Goal: Task Accomplishment & Management: Manage account settings

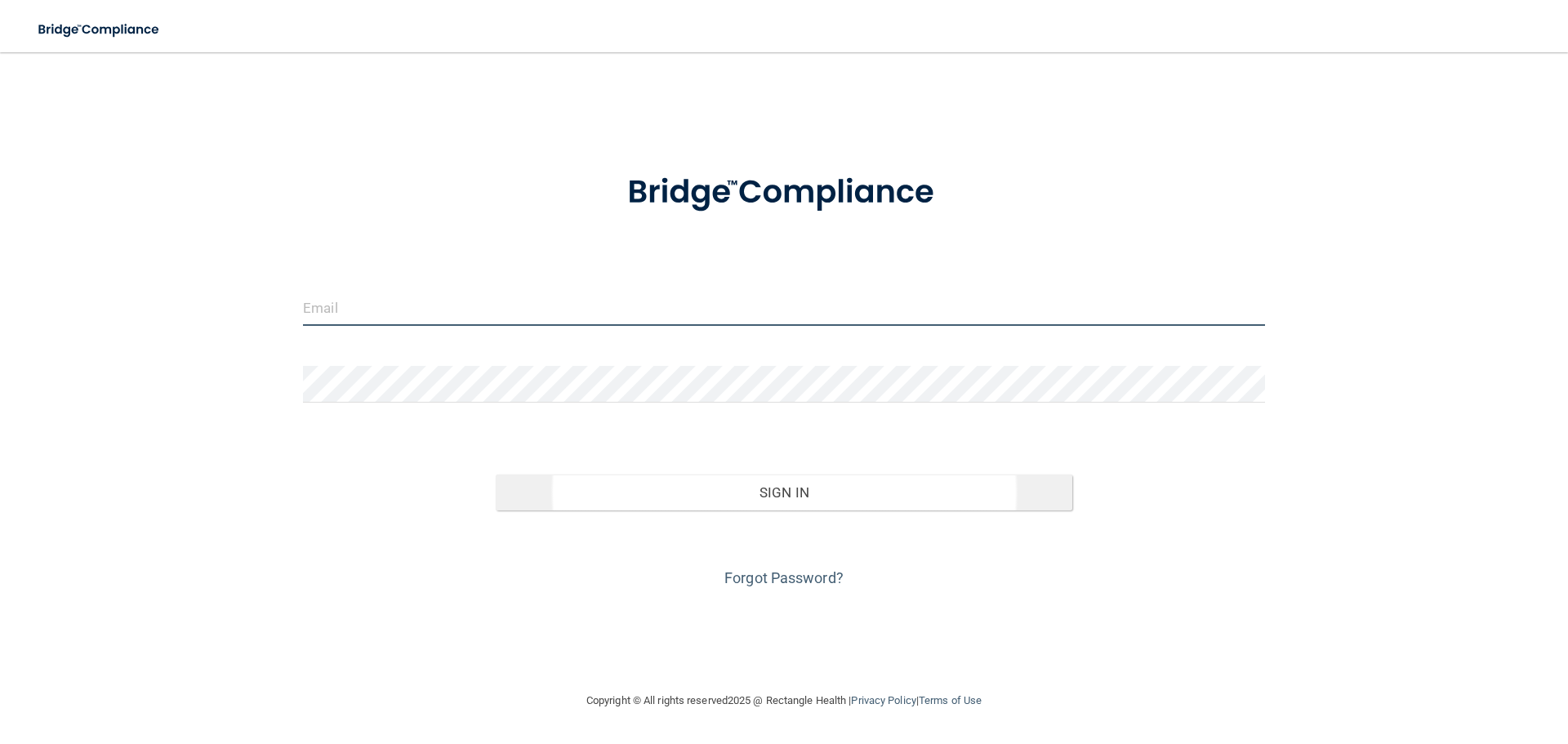
type input "[EMAIL_ADDRESS][DOMAIN_NAME]"
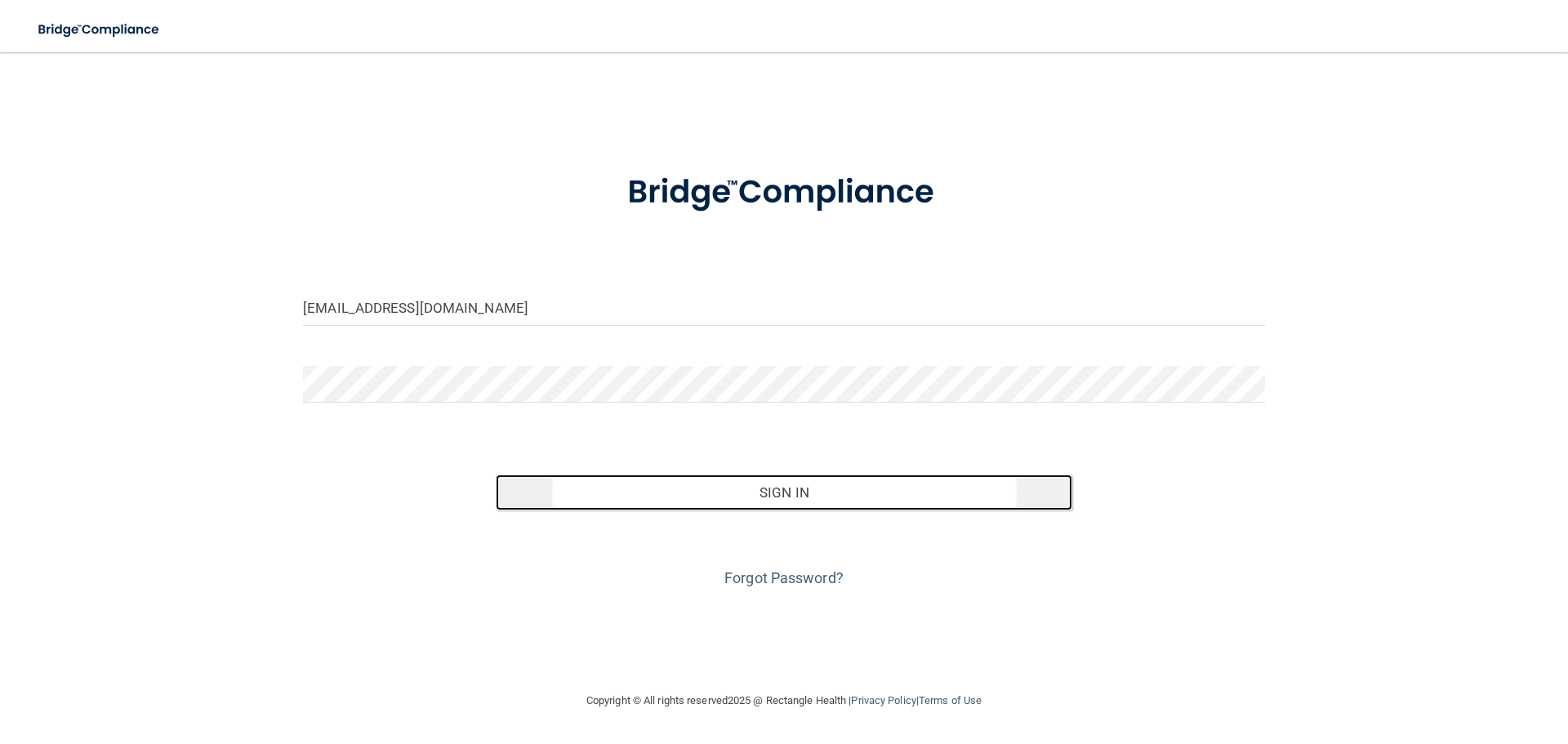
click at [679, 499] on button "Sign In" at bounding box center [785, 493] width 577 height 36
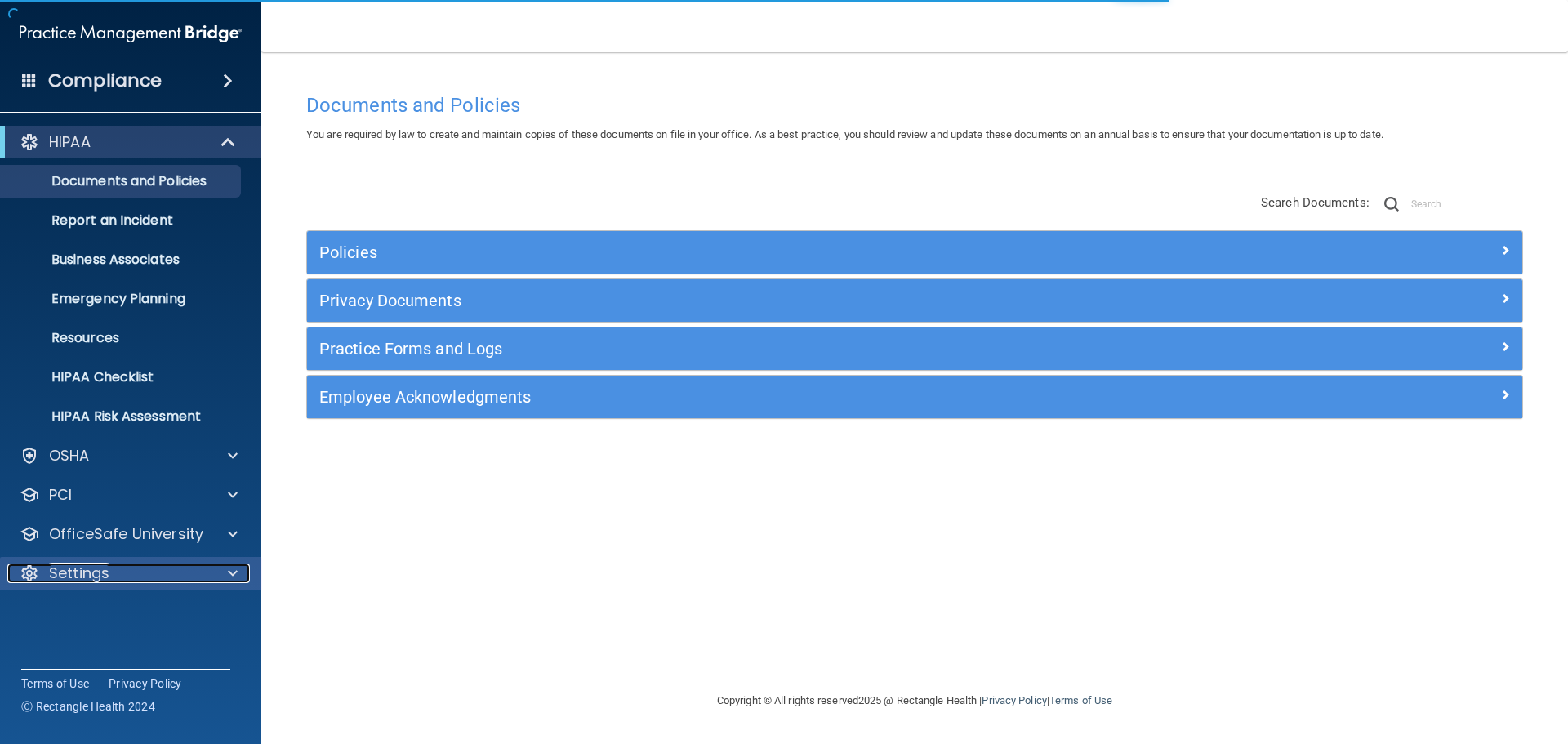
click at [220, 568] on div at bounding box center [230, 573] width 41 height 20
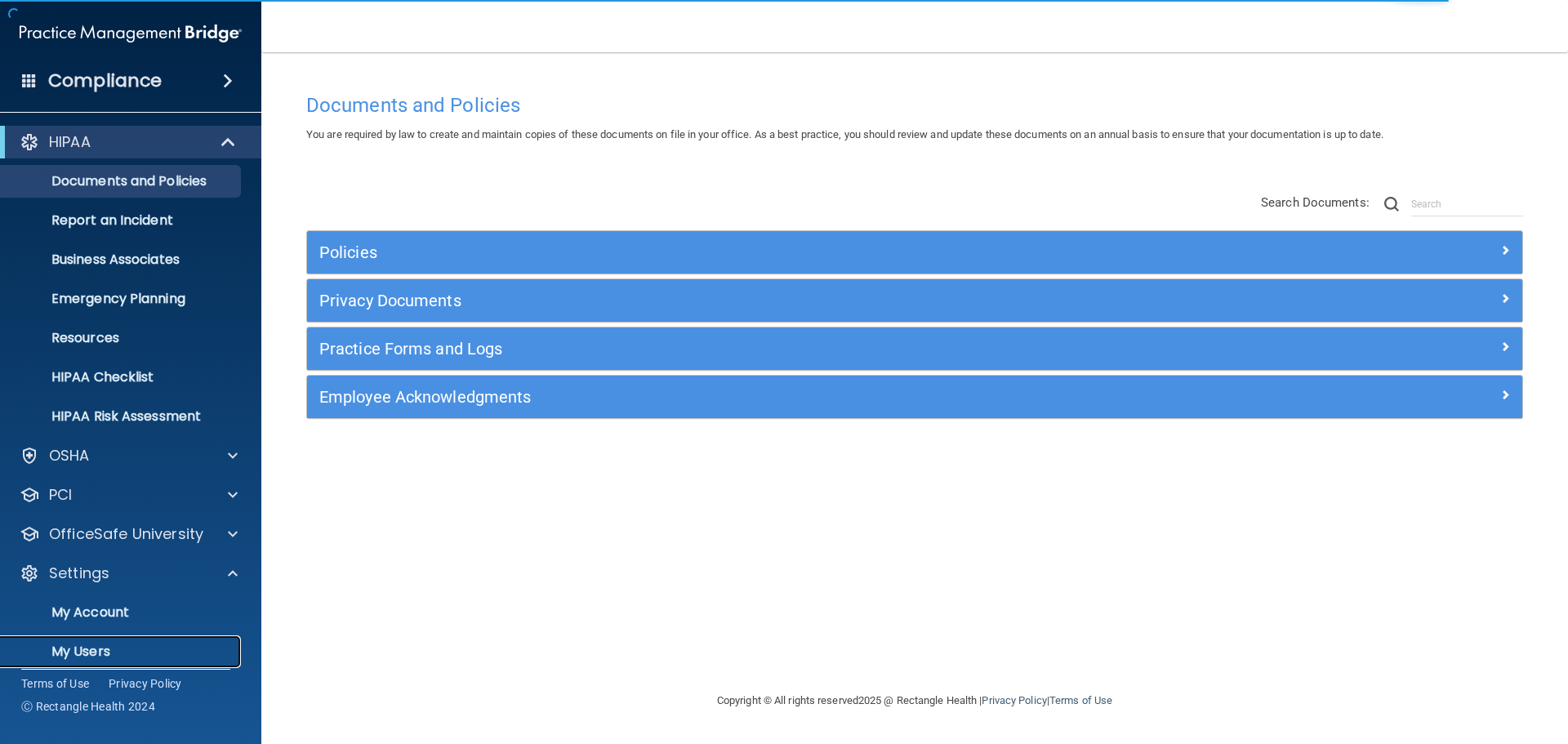
click at [117, 644] on p "My Users" at bounding box center [122, 652] width 223 height 16
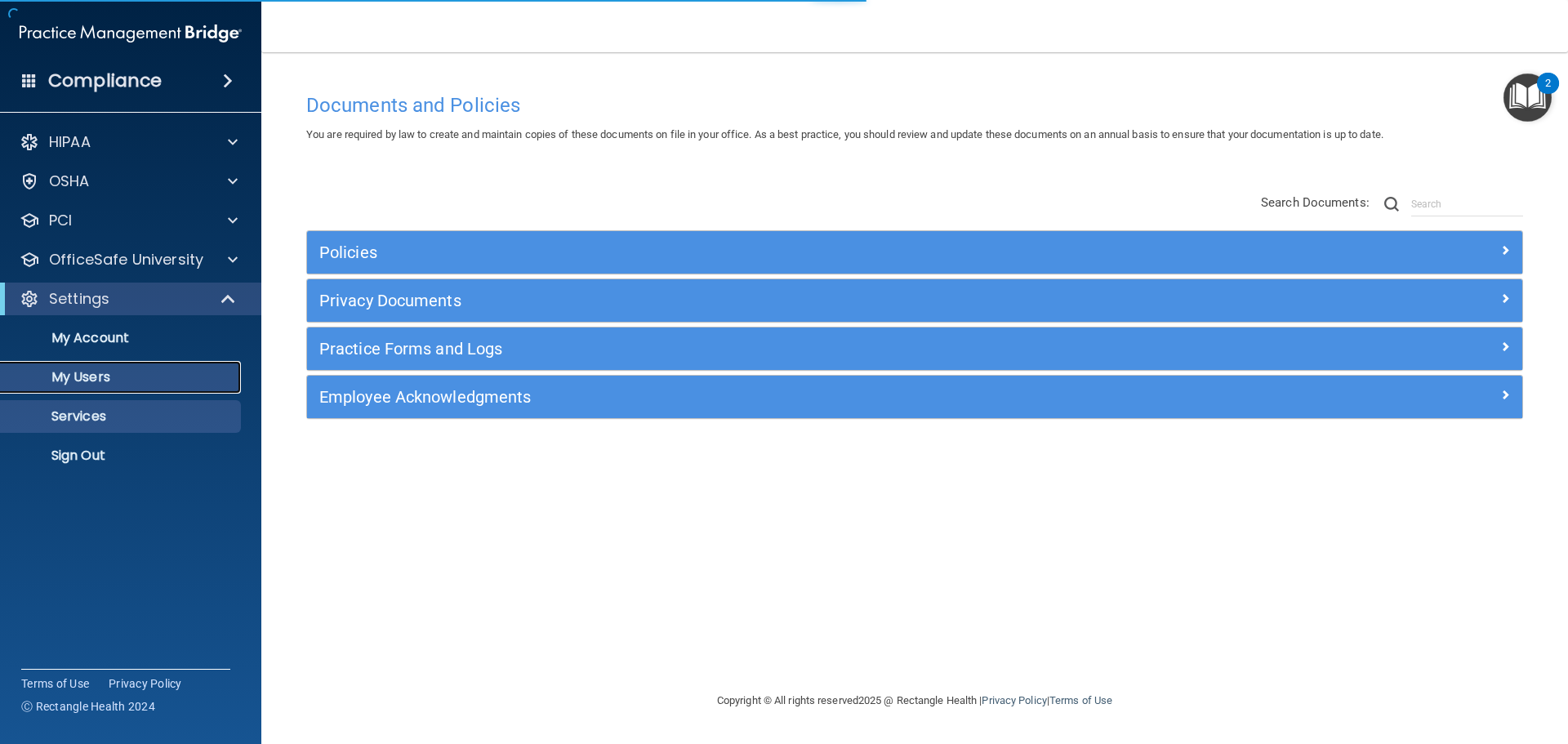
select select "20"
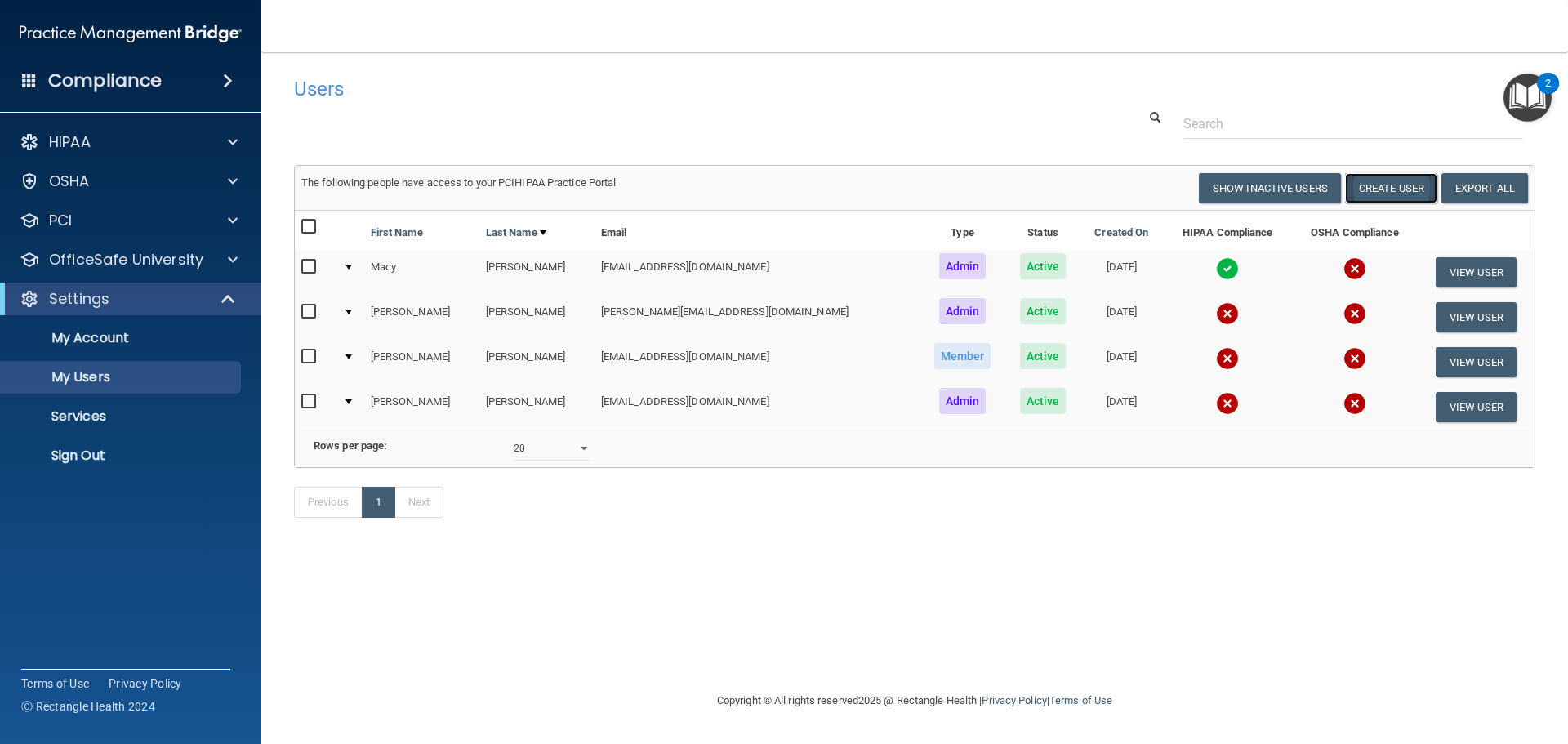
click at [1399, 189] on button "Create User" at bounding box center [1391, 188] width 93 height 30
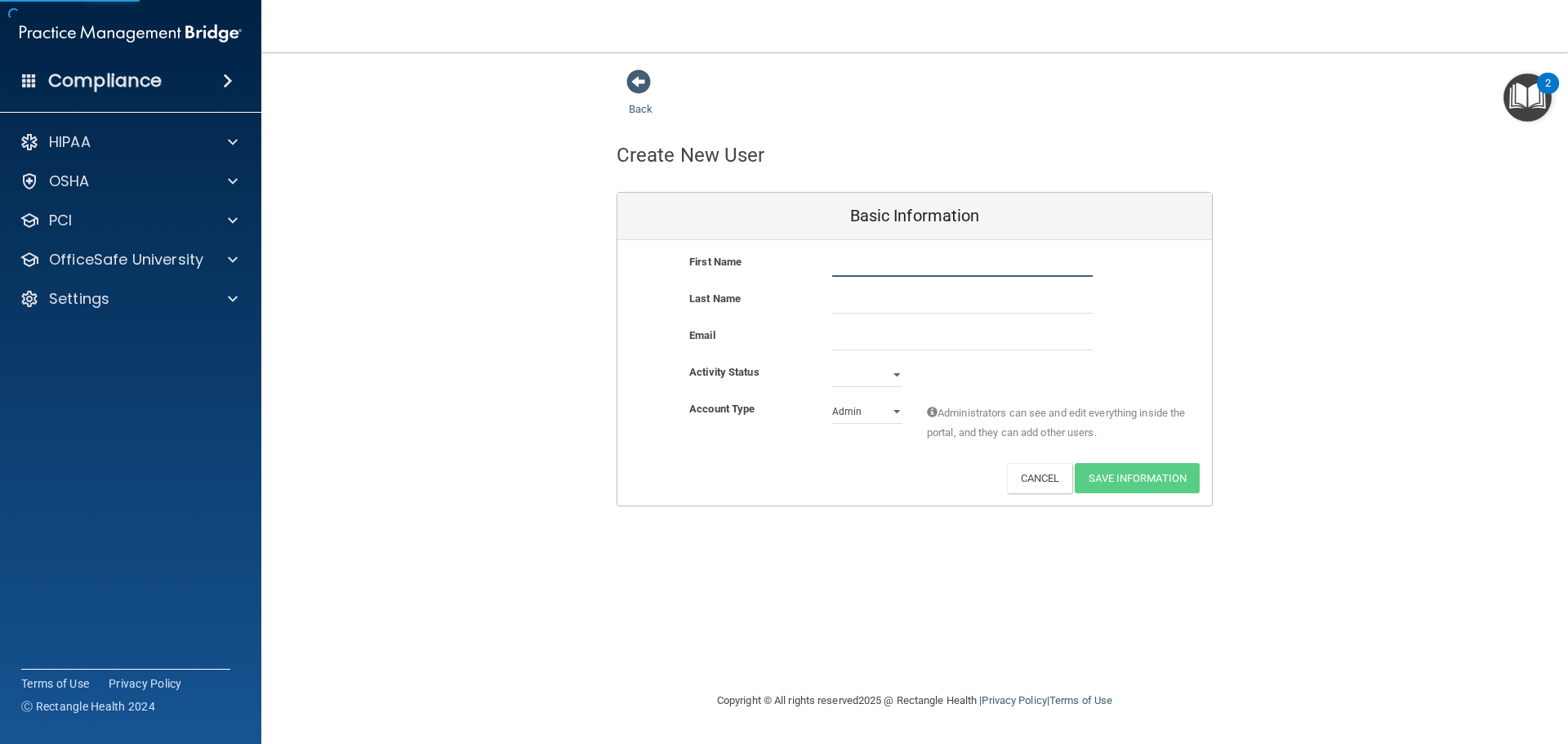
click at [900, 259] on input "text" at bounding box center [963, 265] width 261 height 25
type input "[PERSON_NAME]"
click at [887, 345] on input "email" at bounding box center [963, 338] width 261 height 25
click at [874, 413] on select "Admin Member" at bounding box center [868, 412] width 71 height 25
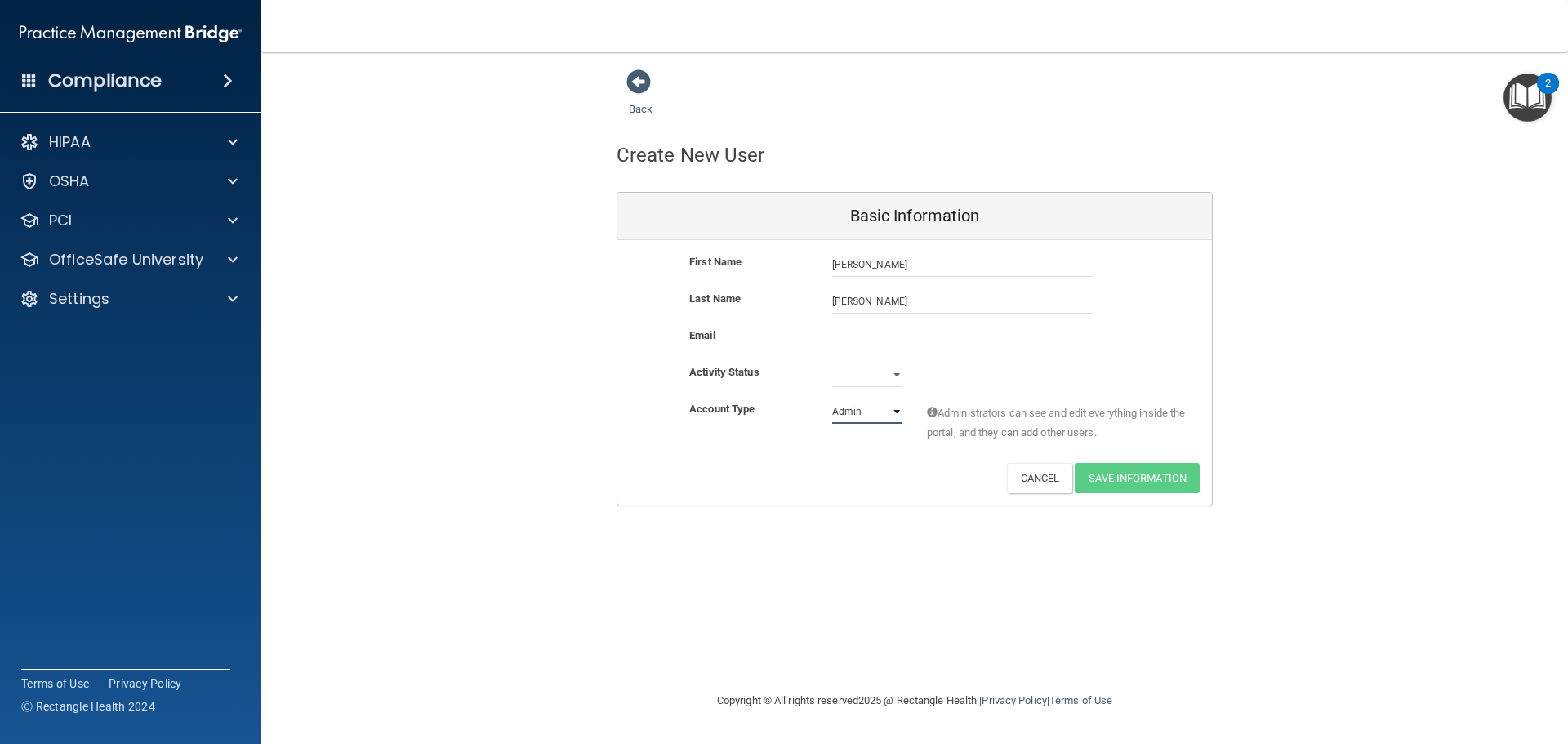
select select "practice_member"
click at [832, 399] on select "Admin Member" at bounding box center [868, 412] width 71 height 25
click at [857, 372] on select "Active Inactive" at bounding box center [868, 375] width 71 height 25
select select "active"
click at [832, 363] on select "Active Inactive" at bounding box center [868, 375] width 71 height 25
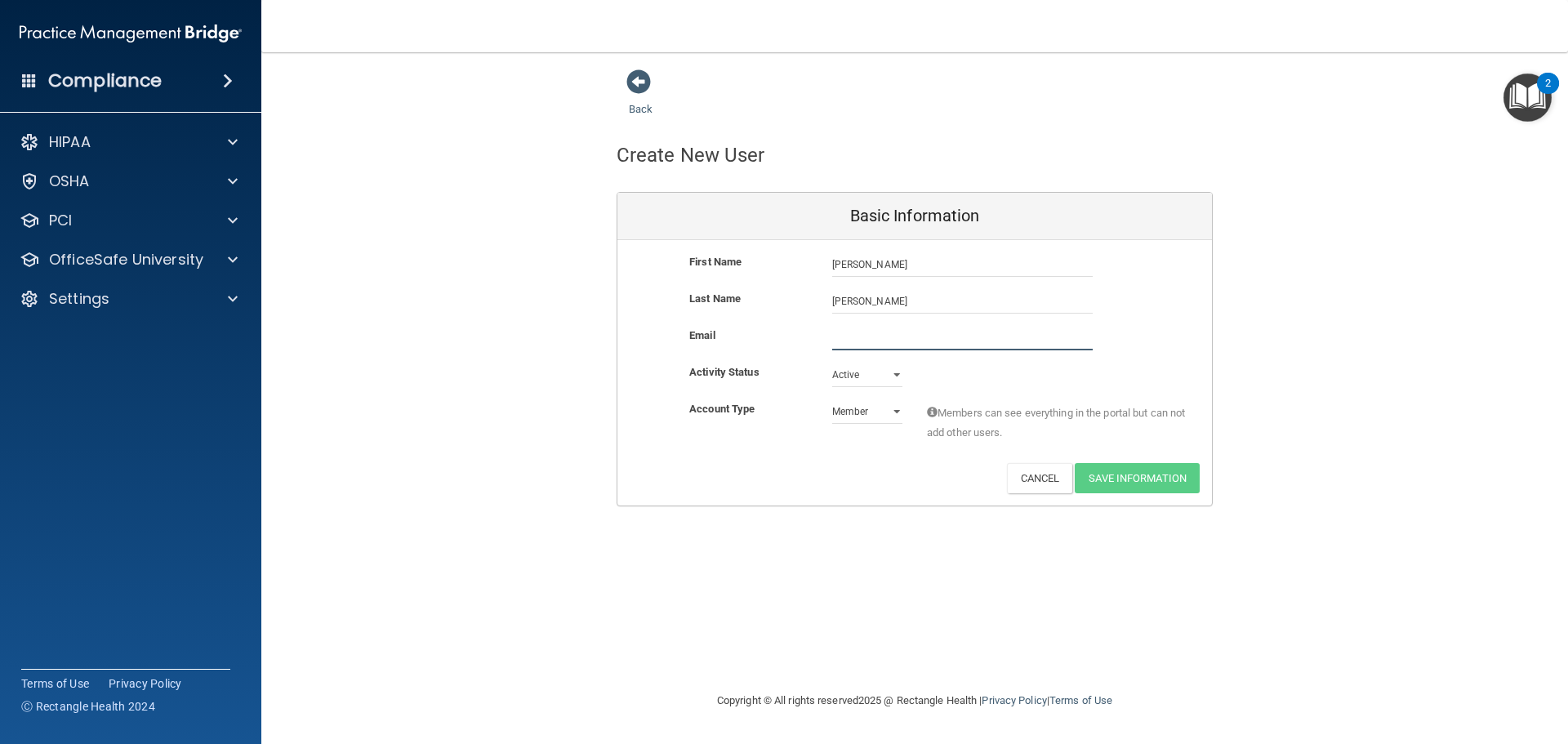
click at [843, 340] on input "email" at bounding box center [963, 338] width 261 height 25
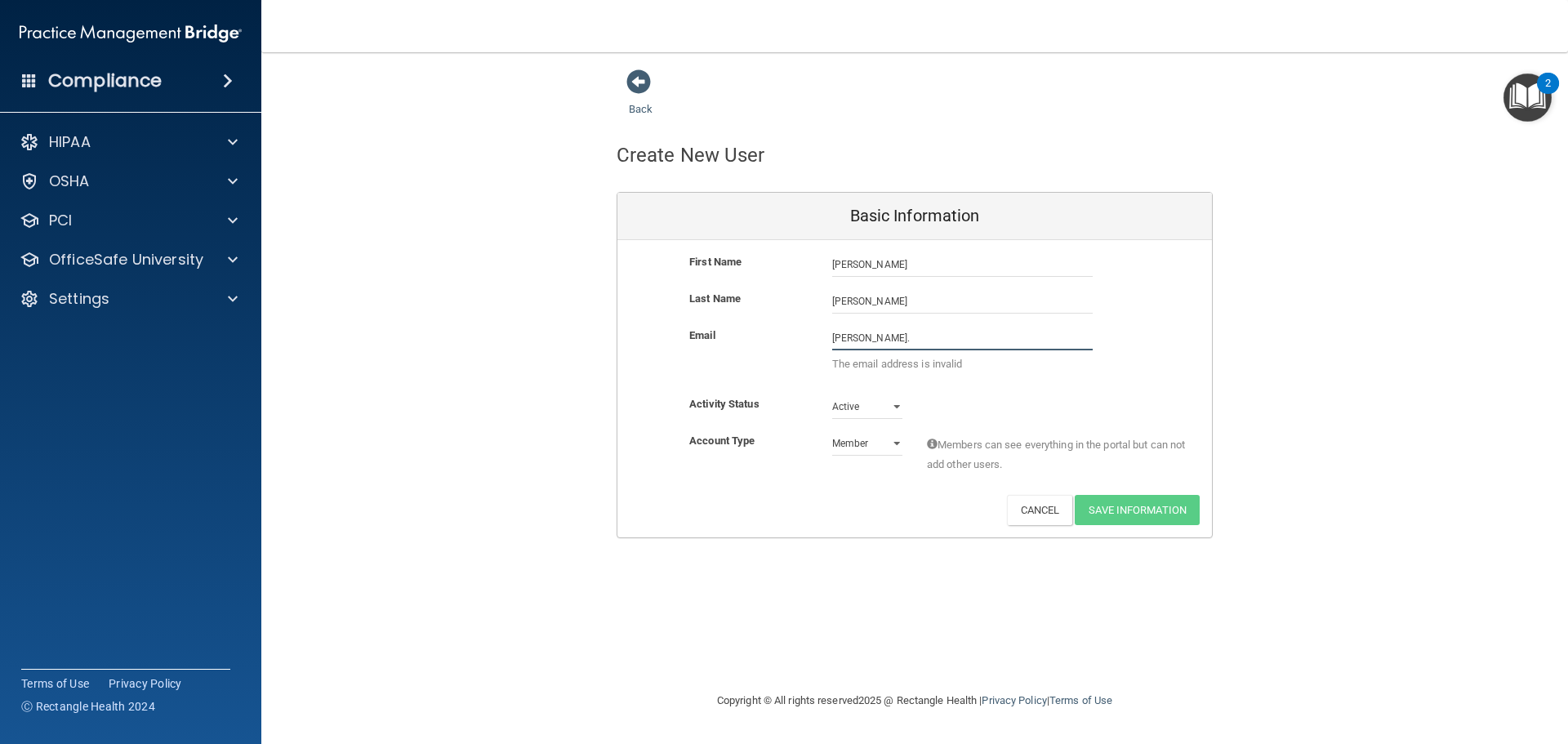
type input "[PERSON_NAME][EMAIL_ADDRESS][DOMAIN_NAME]"
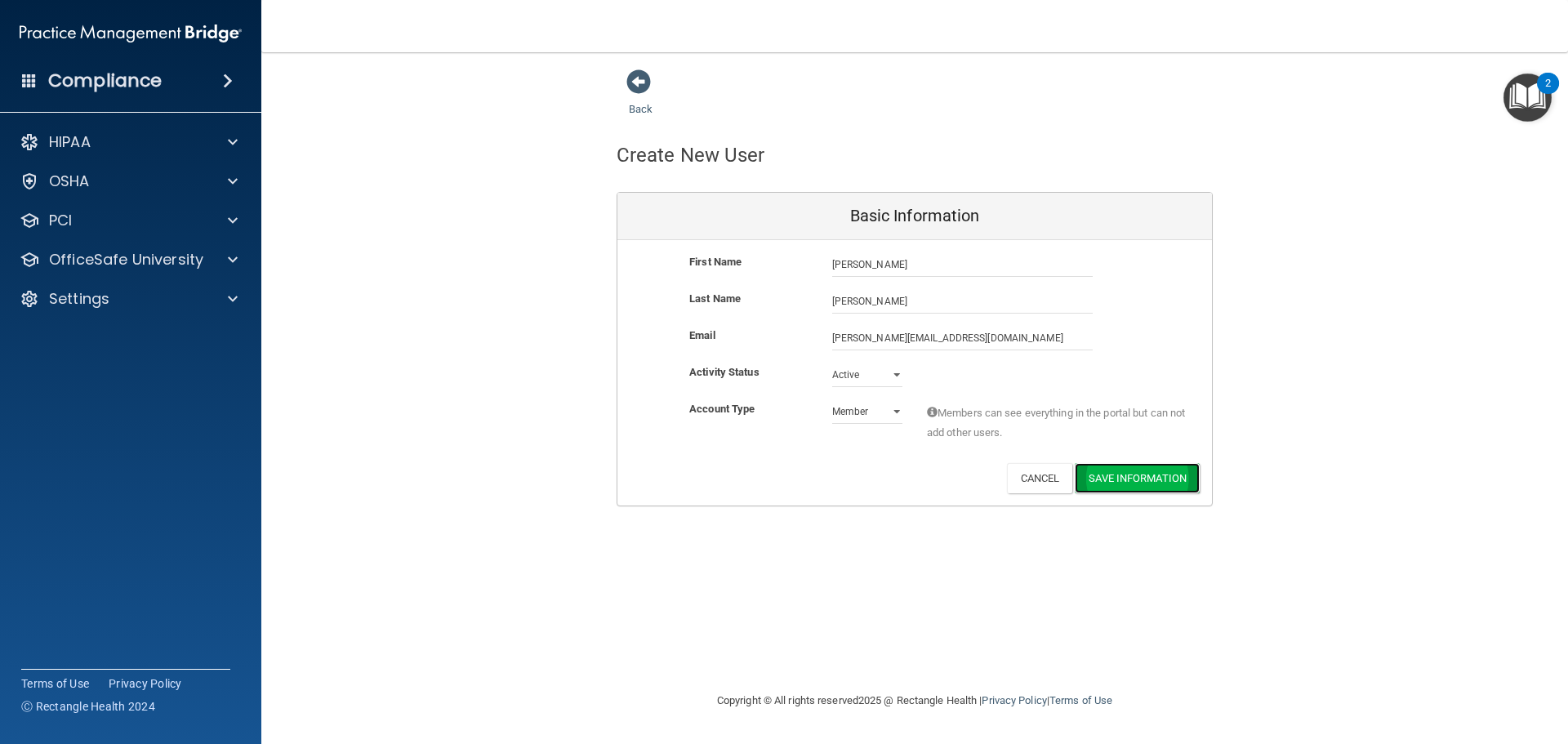
click at [1128, 478] on button "Save Information" at bounding box center [1137, 478] width 125 height 30
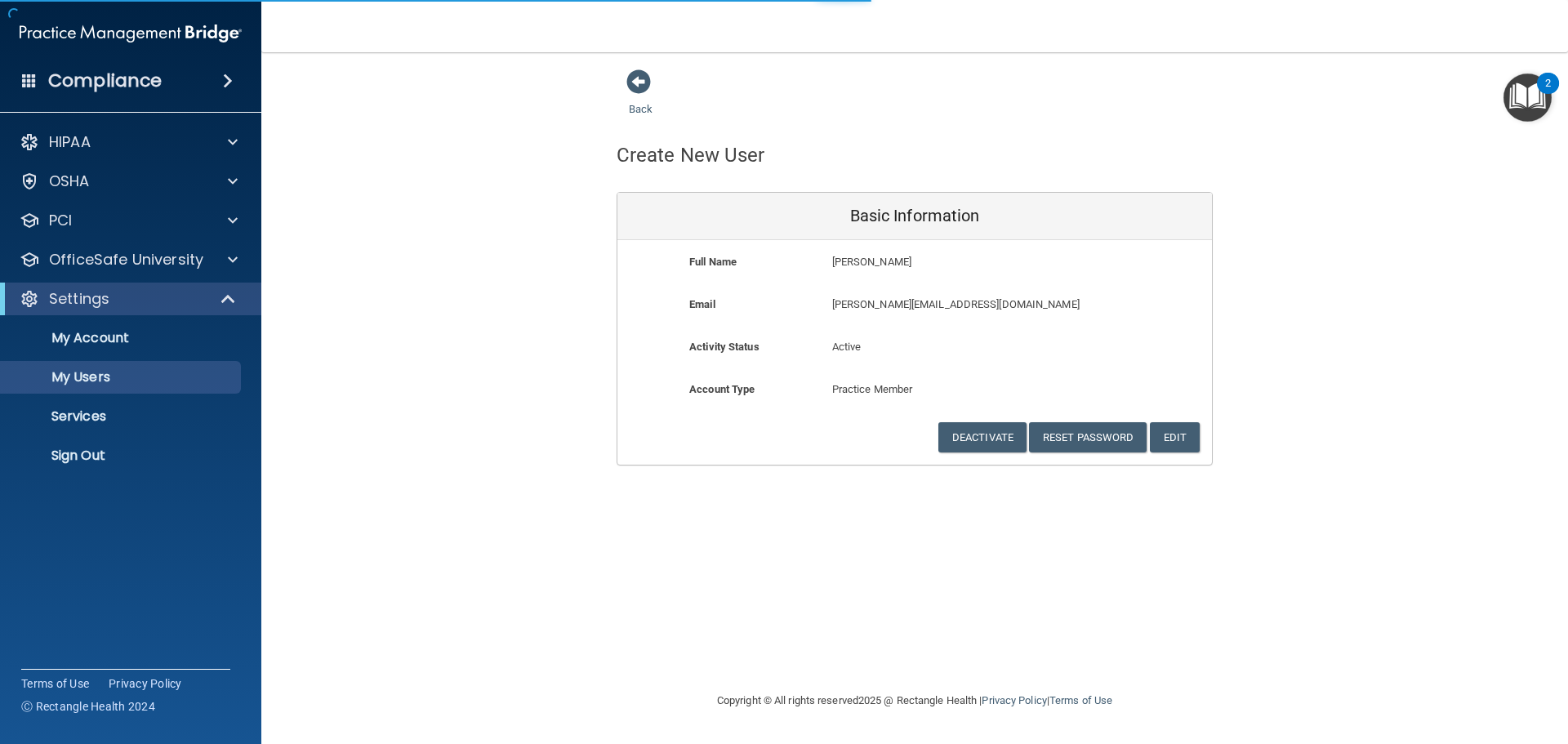
select select "20"
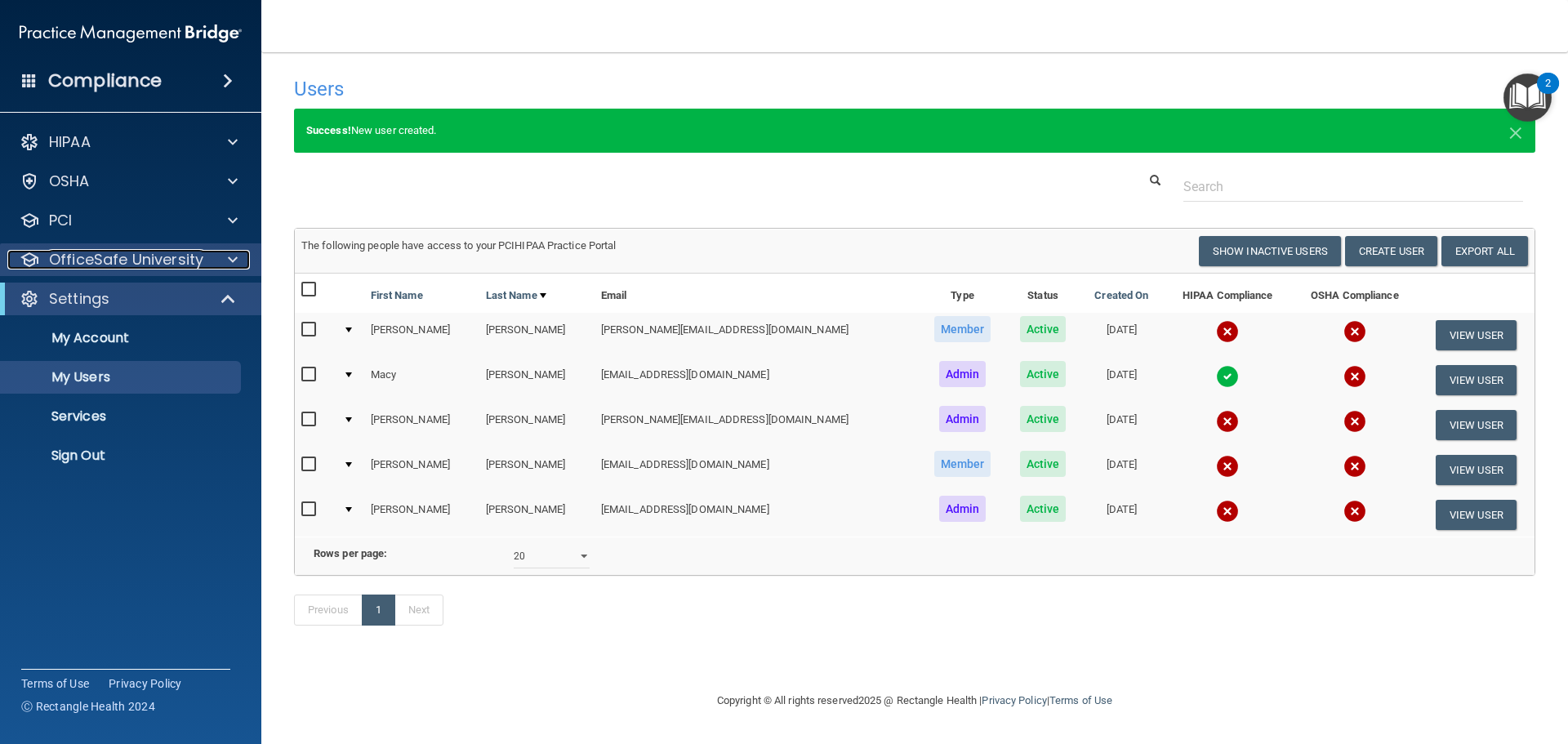
click at [125, 263] on p "OfficeSafe University" at bounding box center [126, 260] width 154 height 20
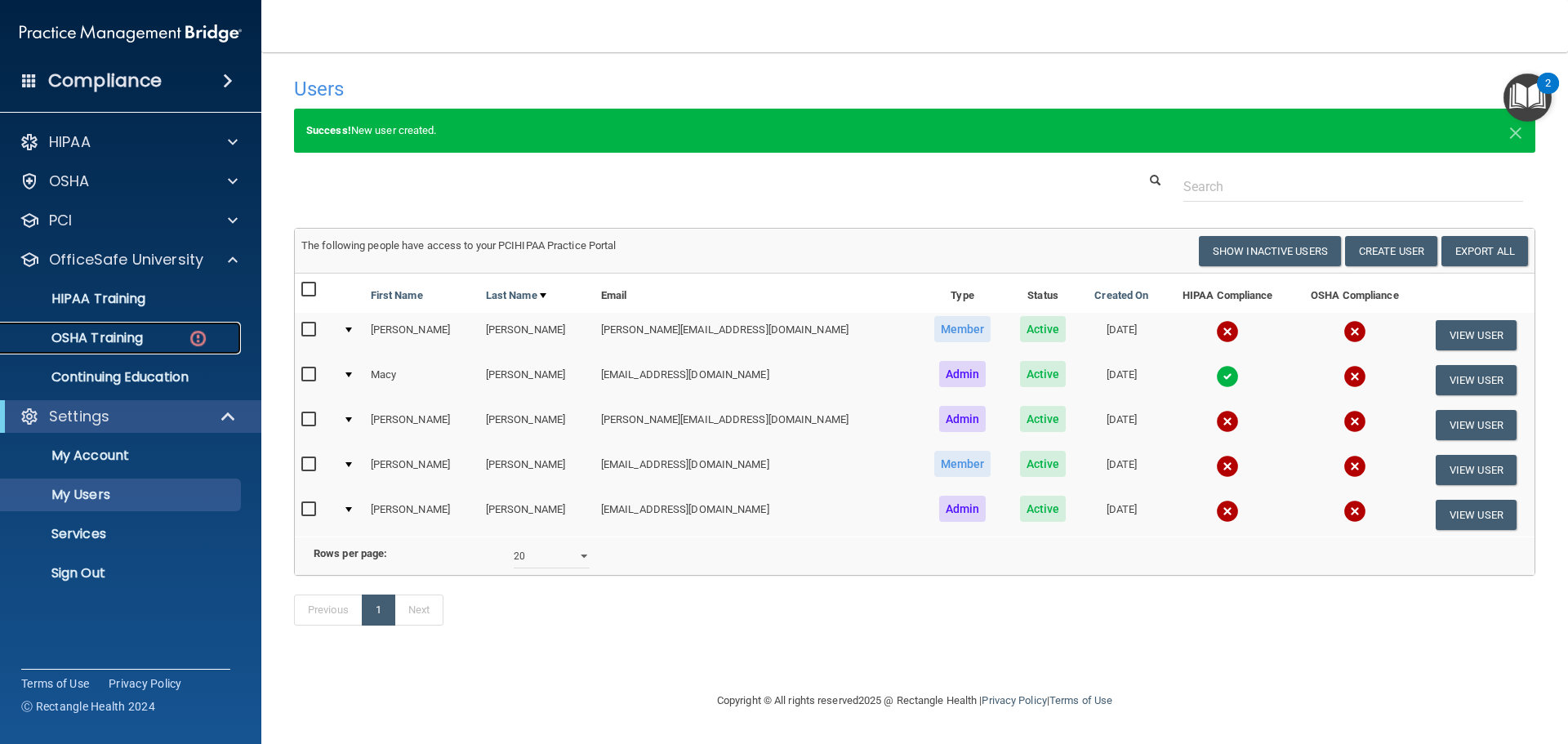
click at [116, 339] on p "OSHA Training" at bounding box center [76, 338] width 132 height 16
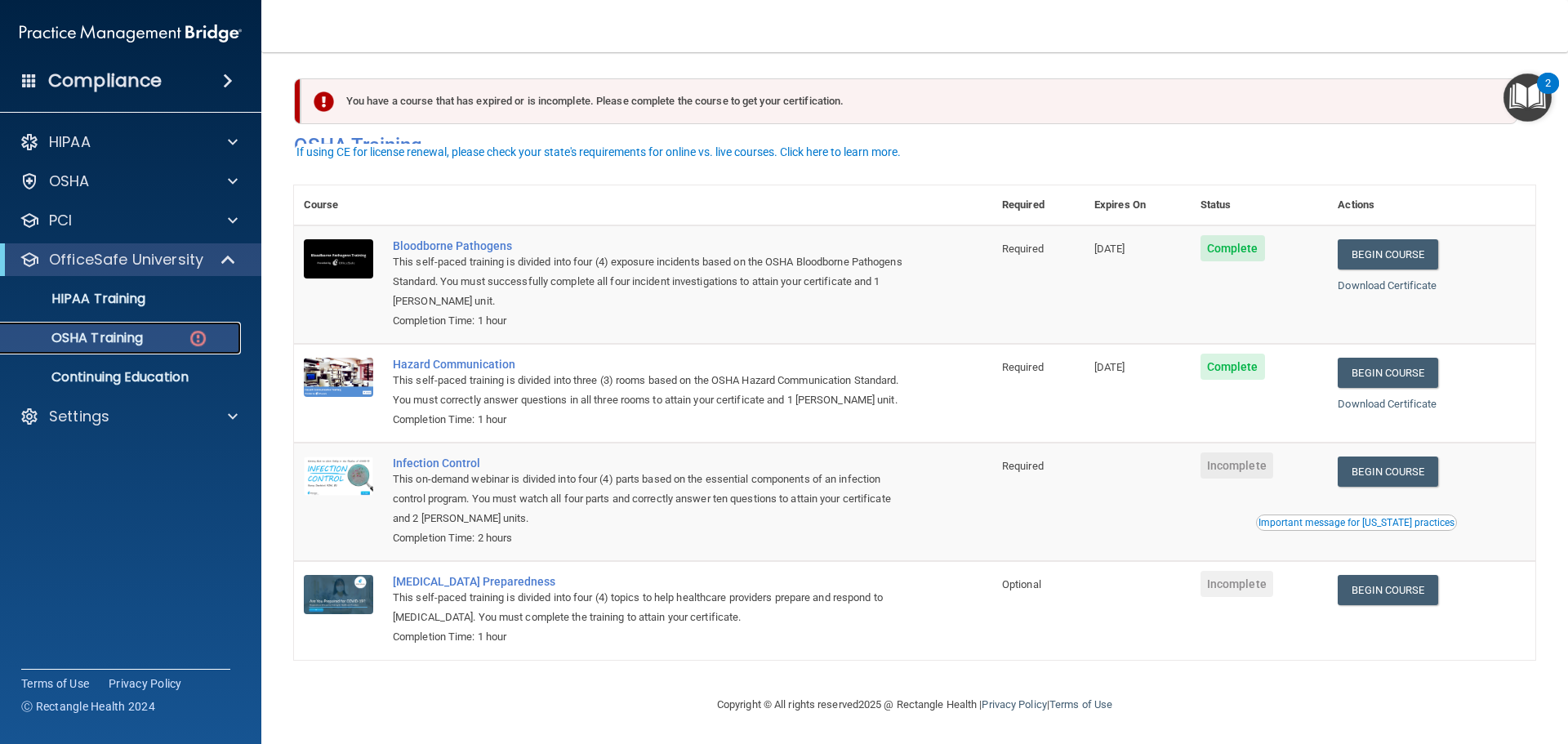
scroll to position [27, 0]
click at [1391, 470] on link "Begin Course" at bounding box center [1388, 472] width 100 height 30
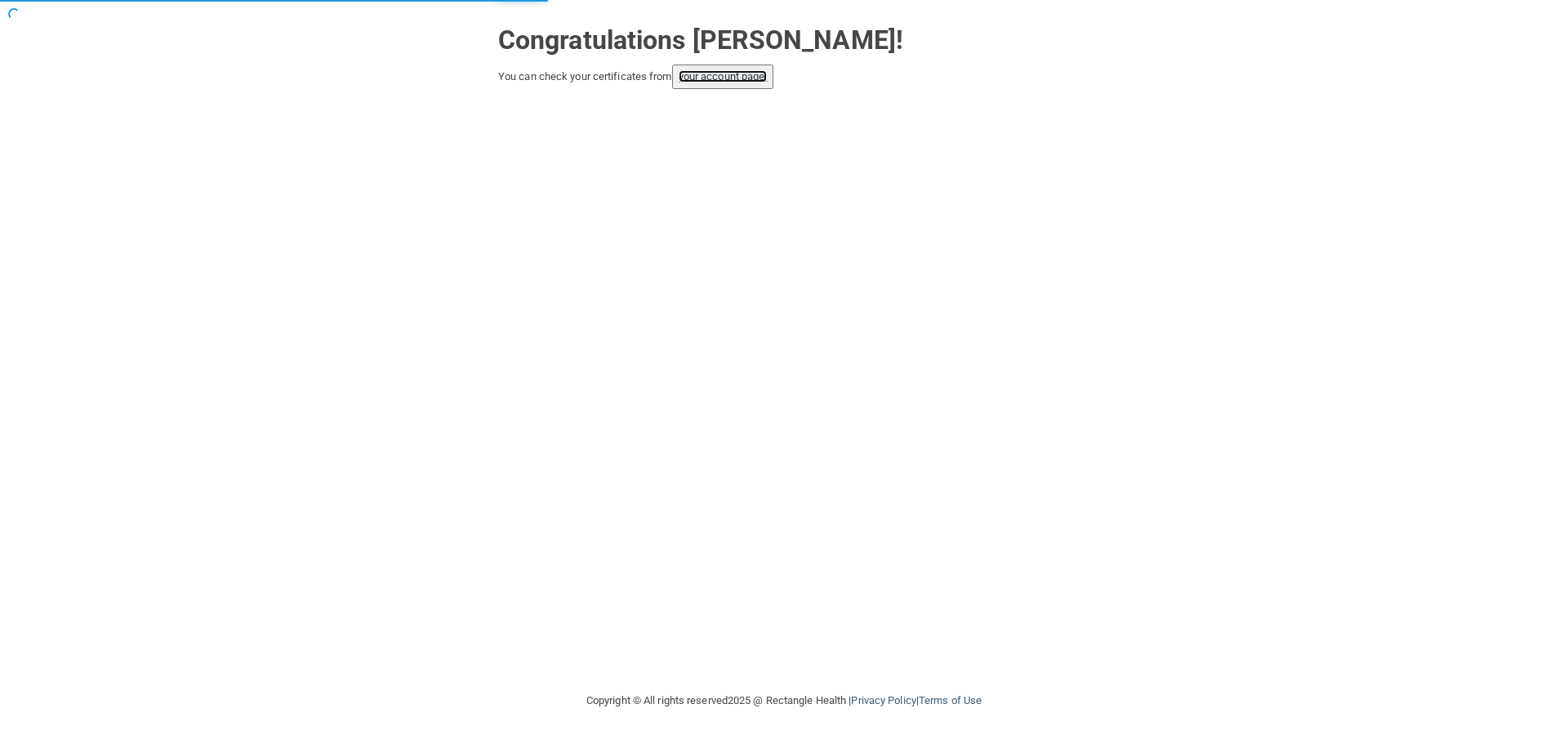
click at [727, 74] on link "your account page!" at bounding box center [723, 76] width 89 height 12
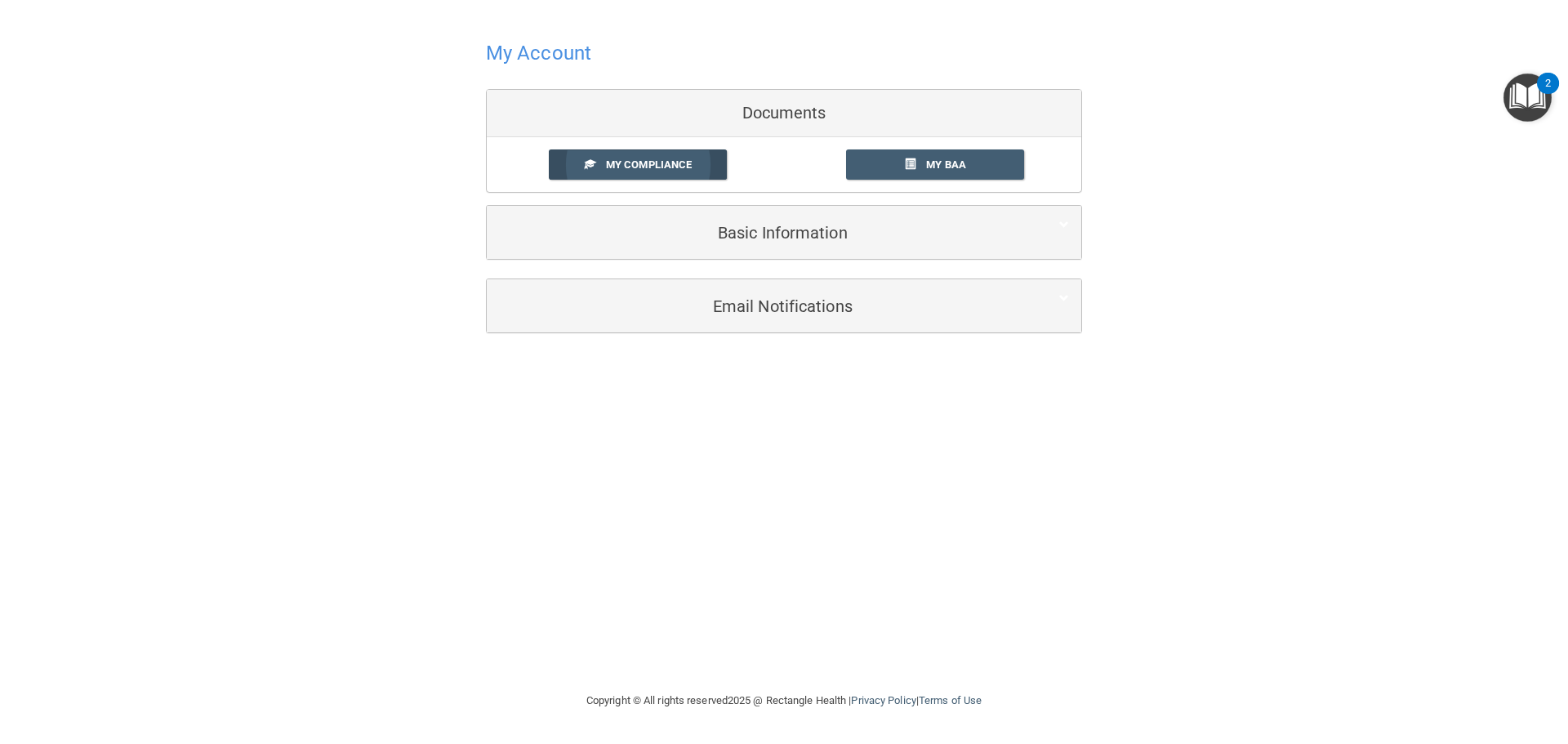
click at [620, 165] on span "My Compliance" at bounding box center [649, 164] width 86 height 12
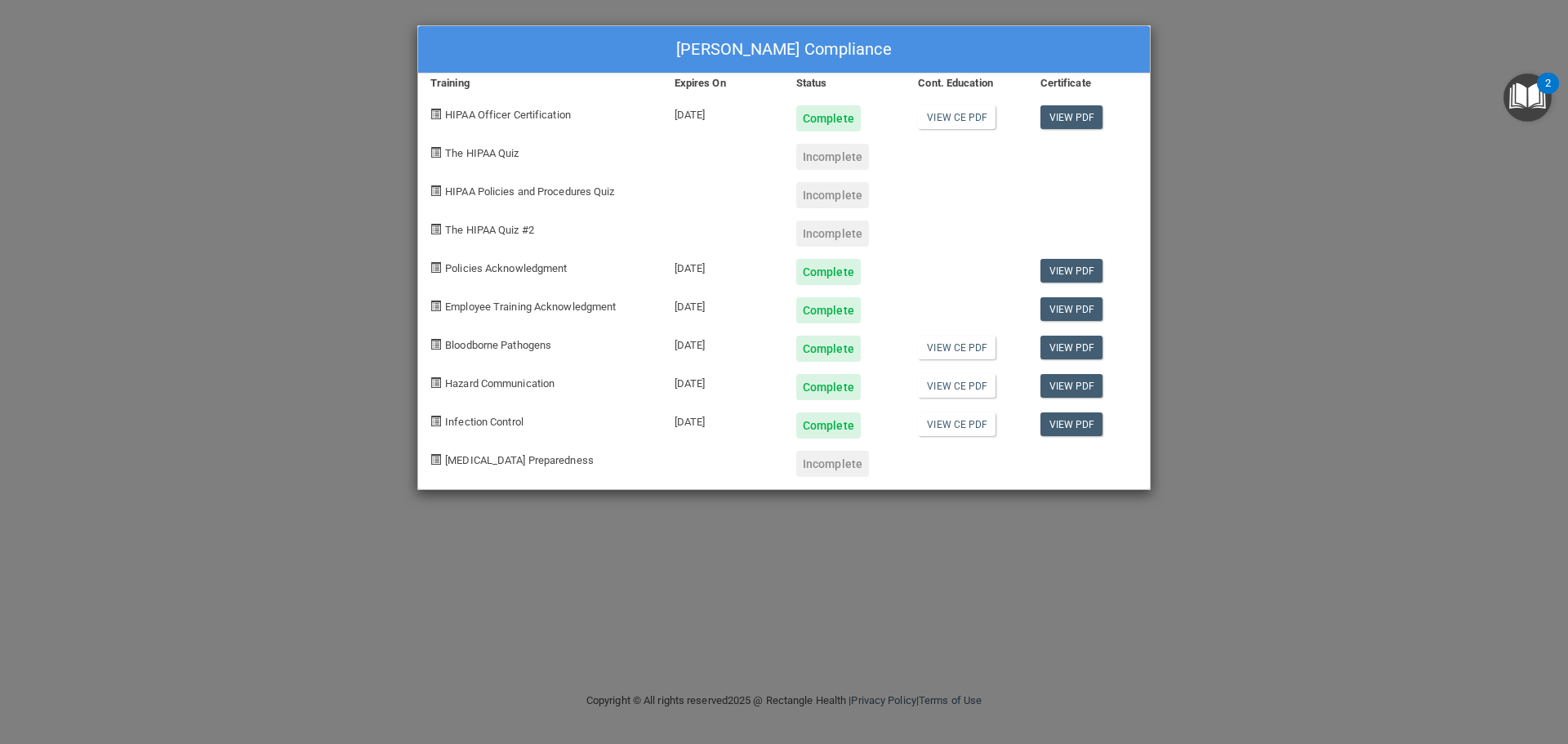
click at [1251, 75] on div "Macy Davis's Compliance Training Expires On Status Cont. Education Certificate …" at bounding box center [784, 372] width 1568 height 744
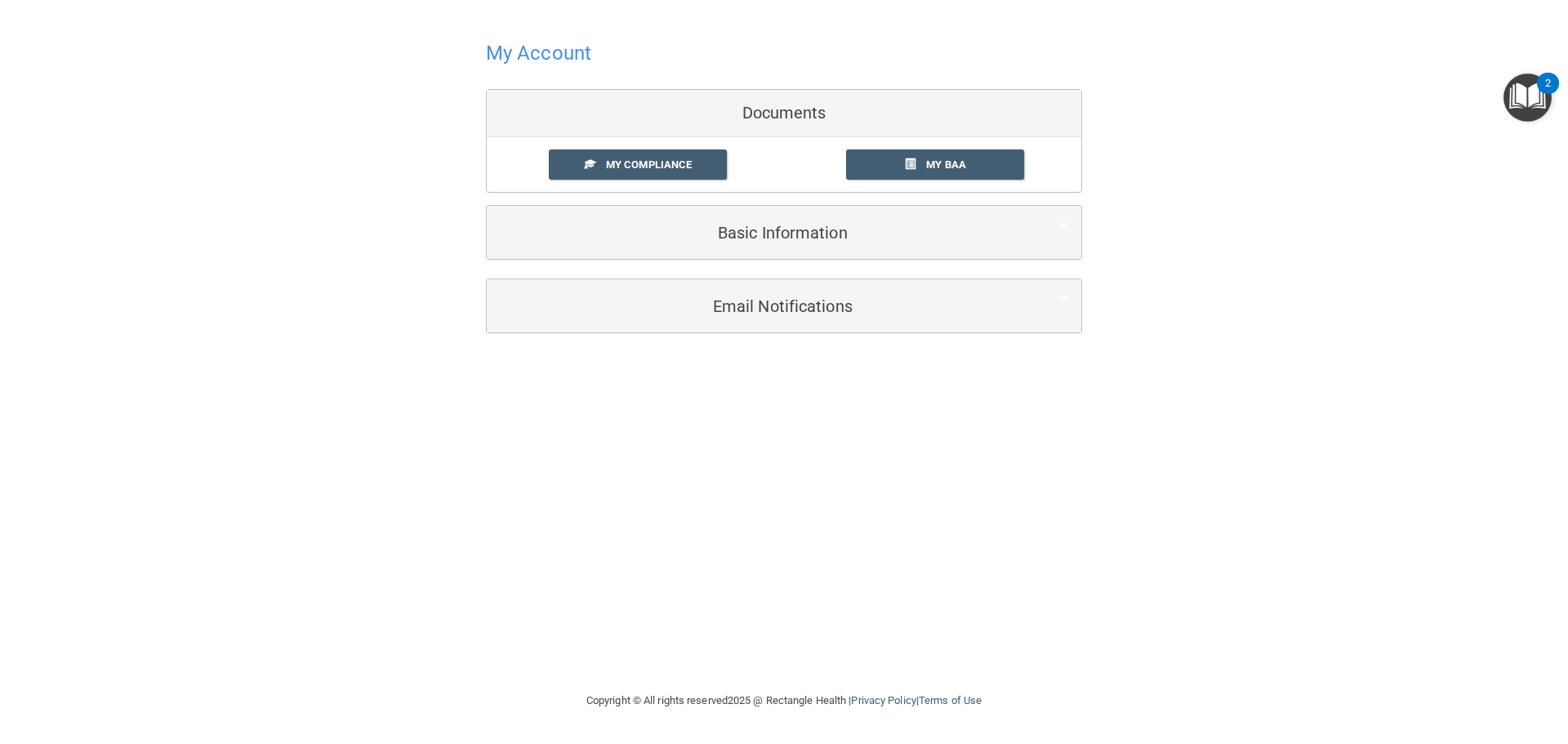
click at [540, 51] on h4 "My Account" at bounding box center [539, 53] width 105 height 21
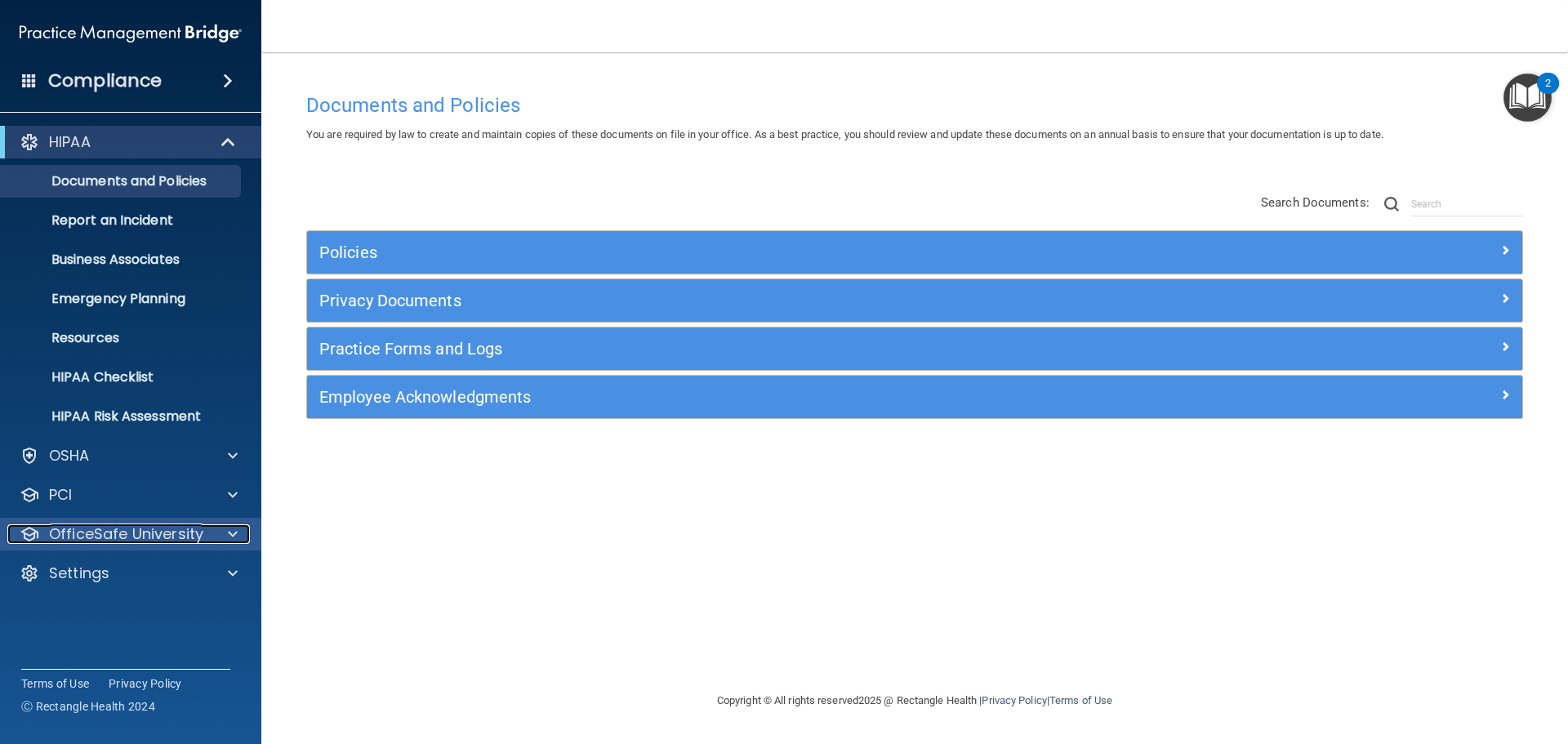
click at [232, 531] on span at bounding box center [233, 534] width 10 height 20
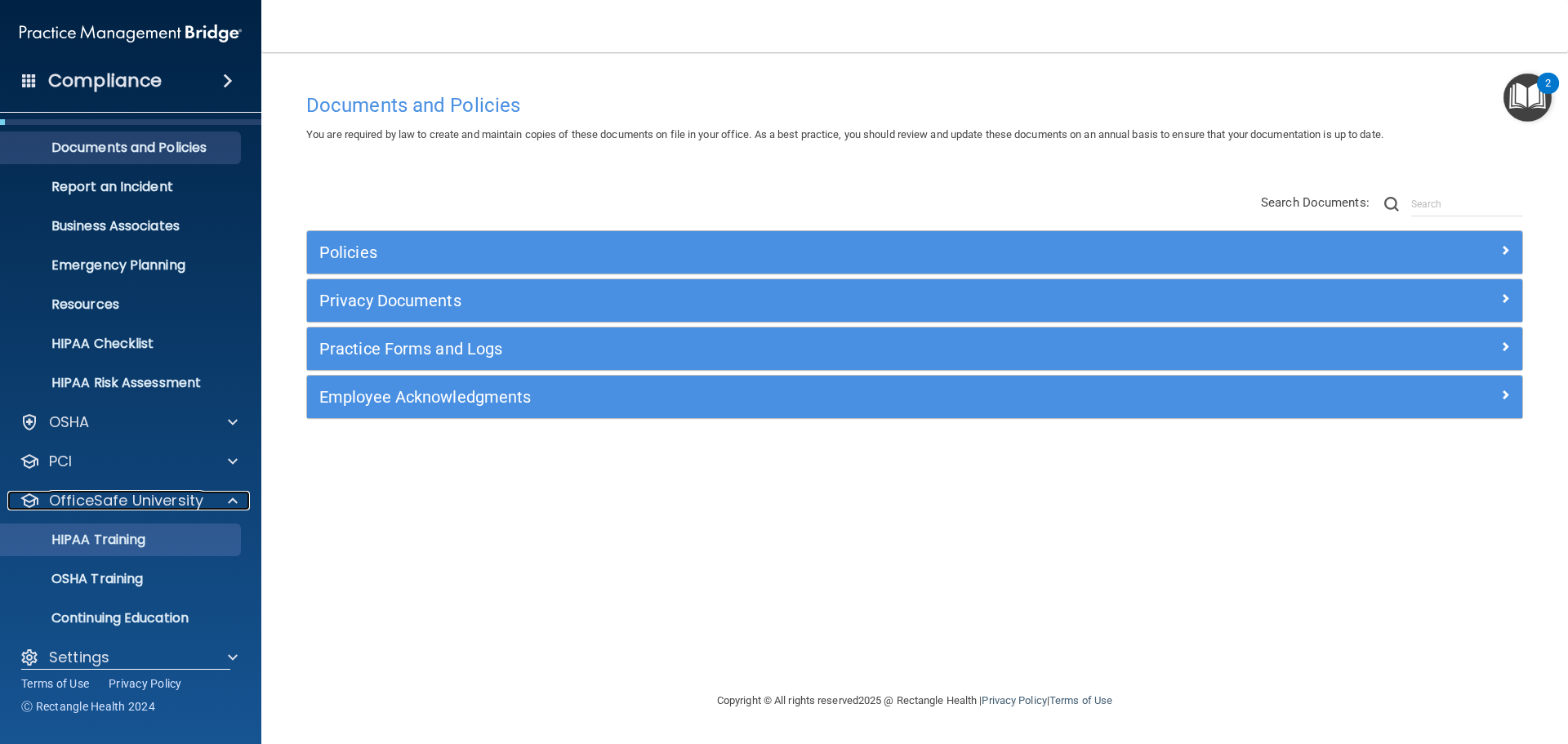
scroll to position [52, 0]
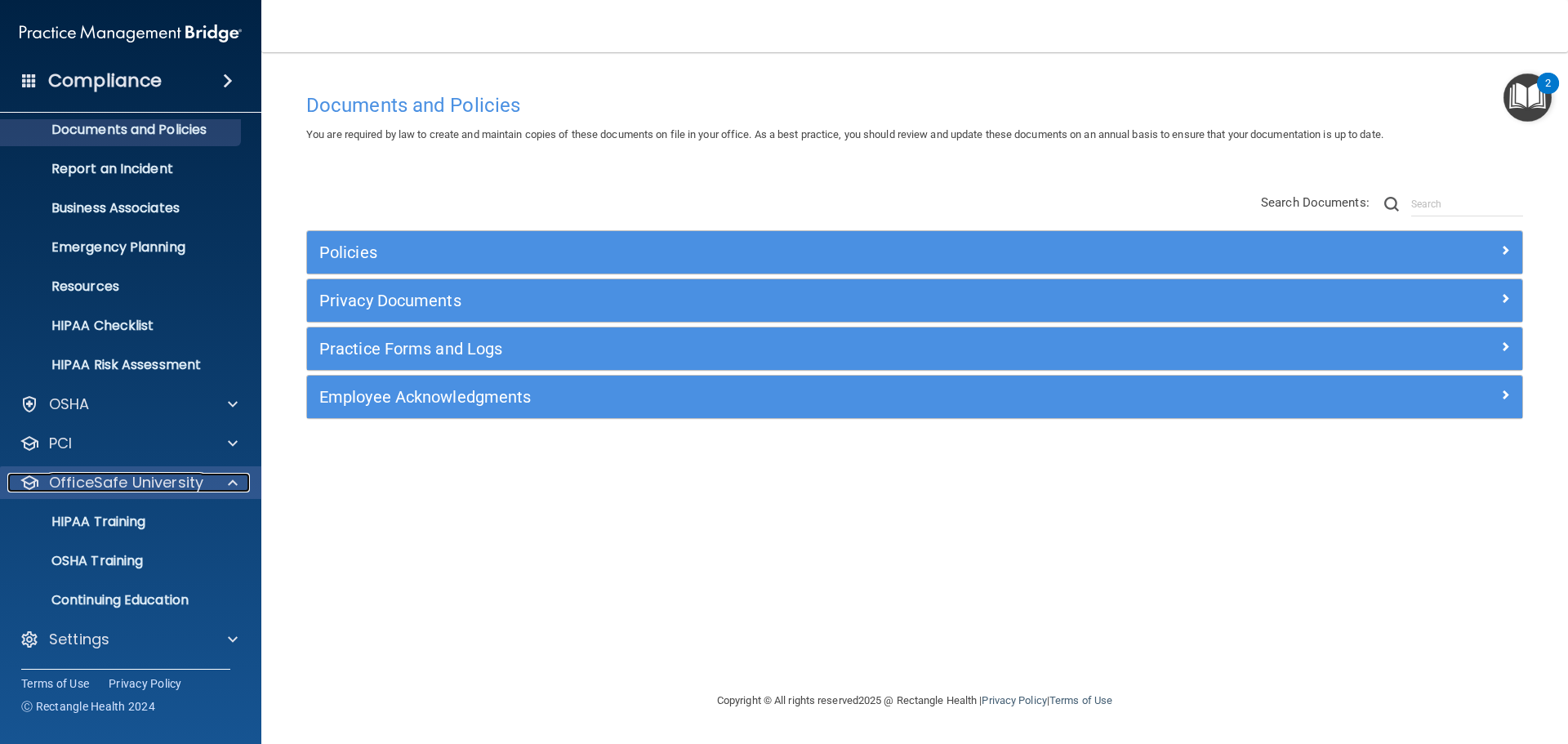
click at [234, 482] on span at bounding box center [233, 483] width 10 height 20
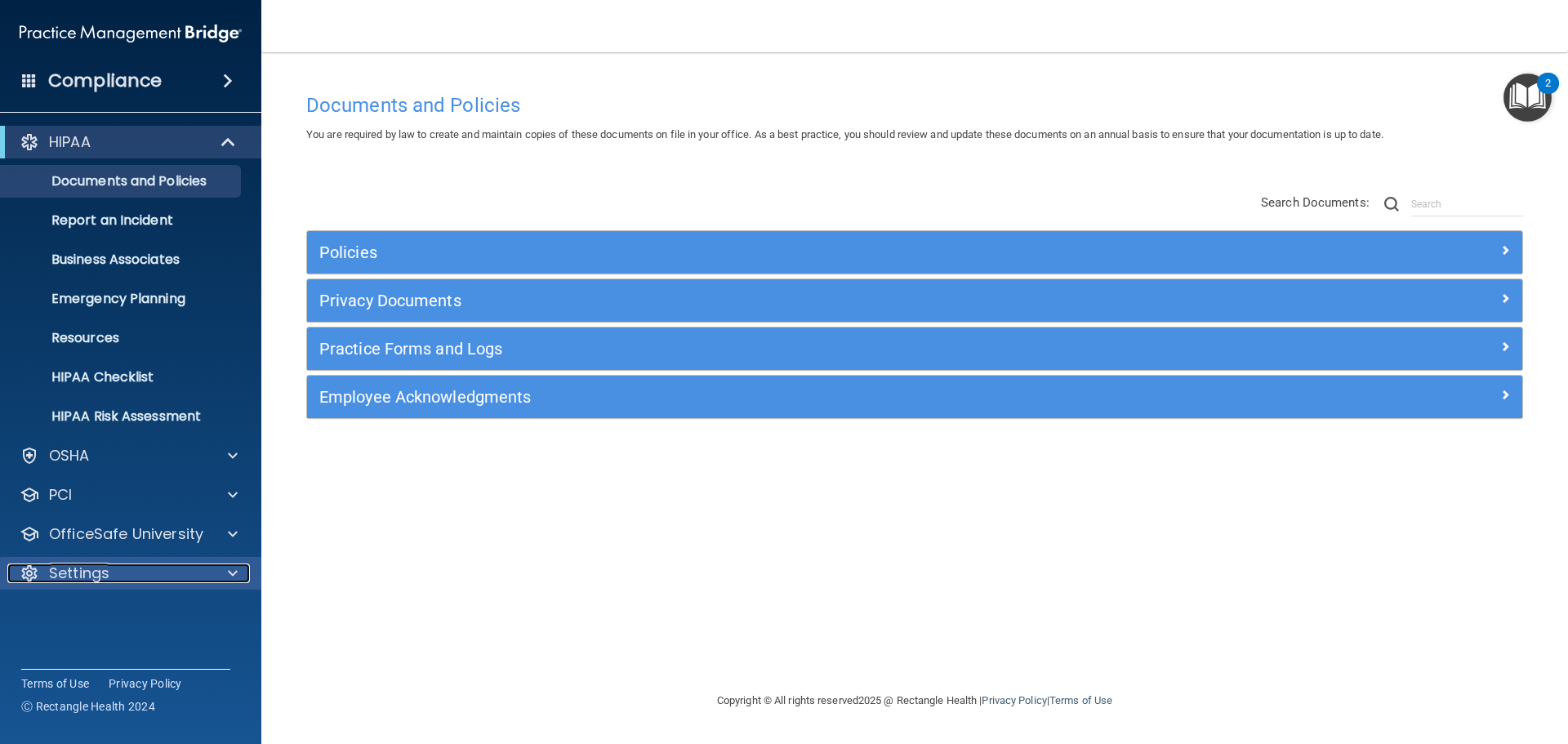
click at [207, 573] on div "Settings" at bounding box center [108, 573] width 203 height 20
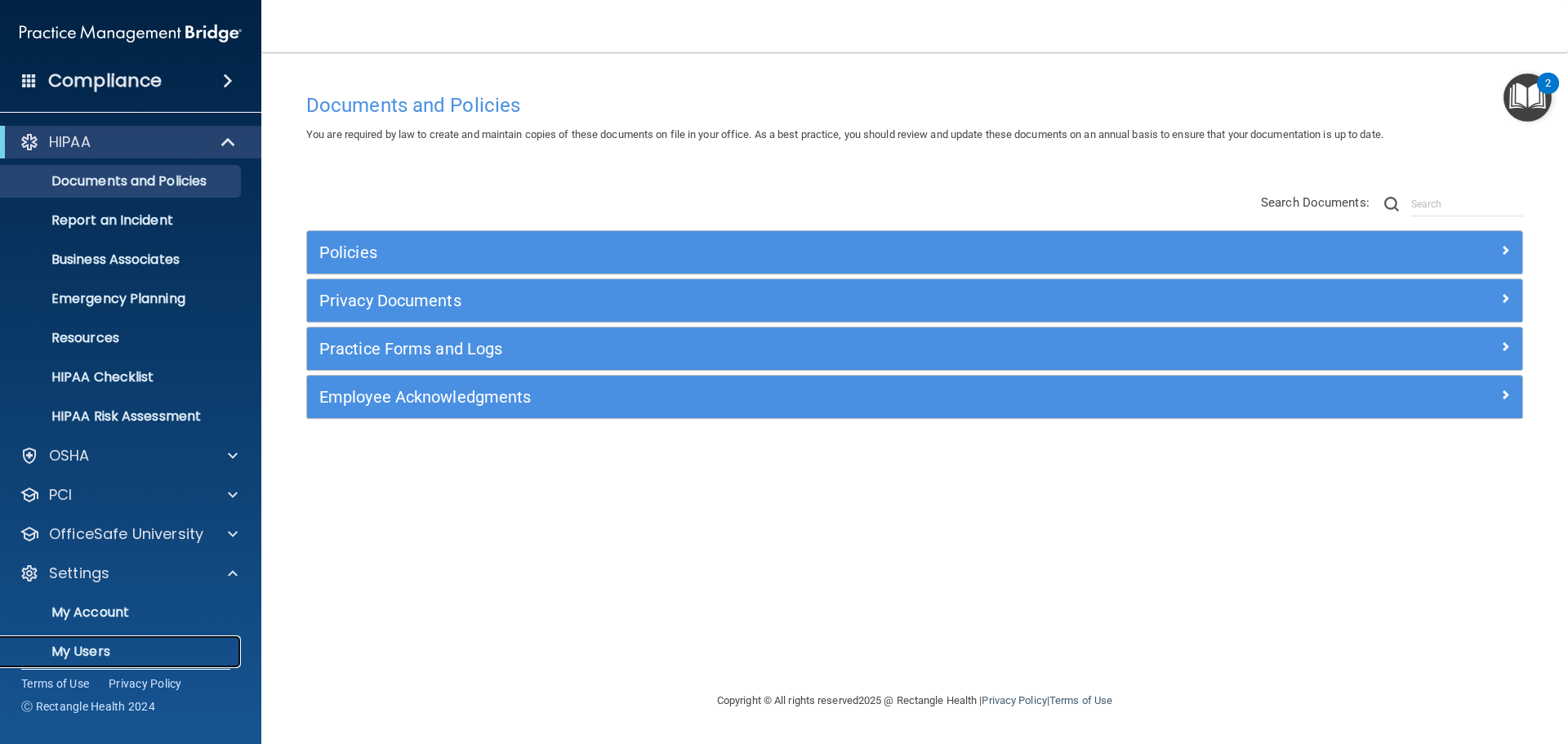
click at [125, 651] on p "My Users" at bounding box center [122, 652] width 223 height 16
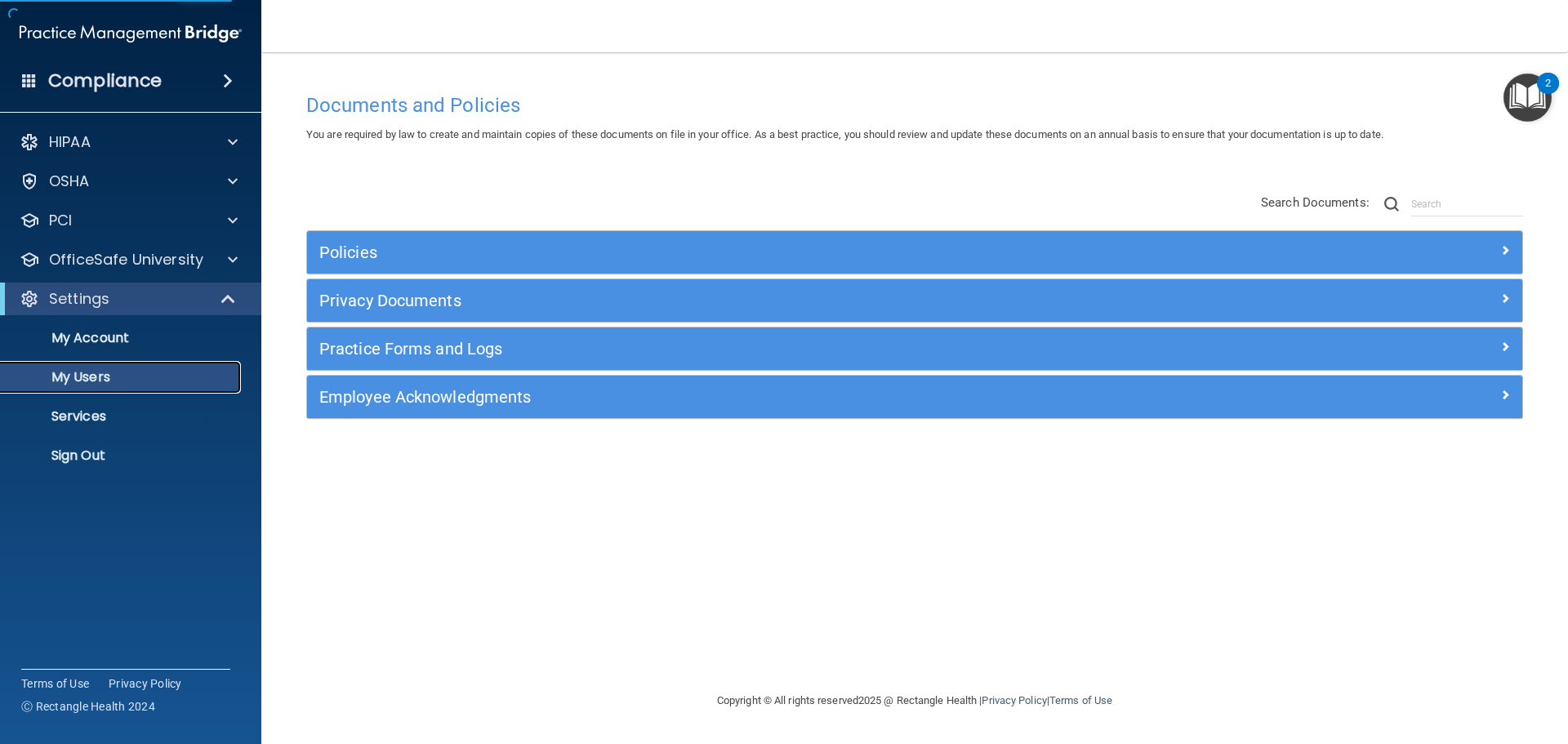
select select "20"
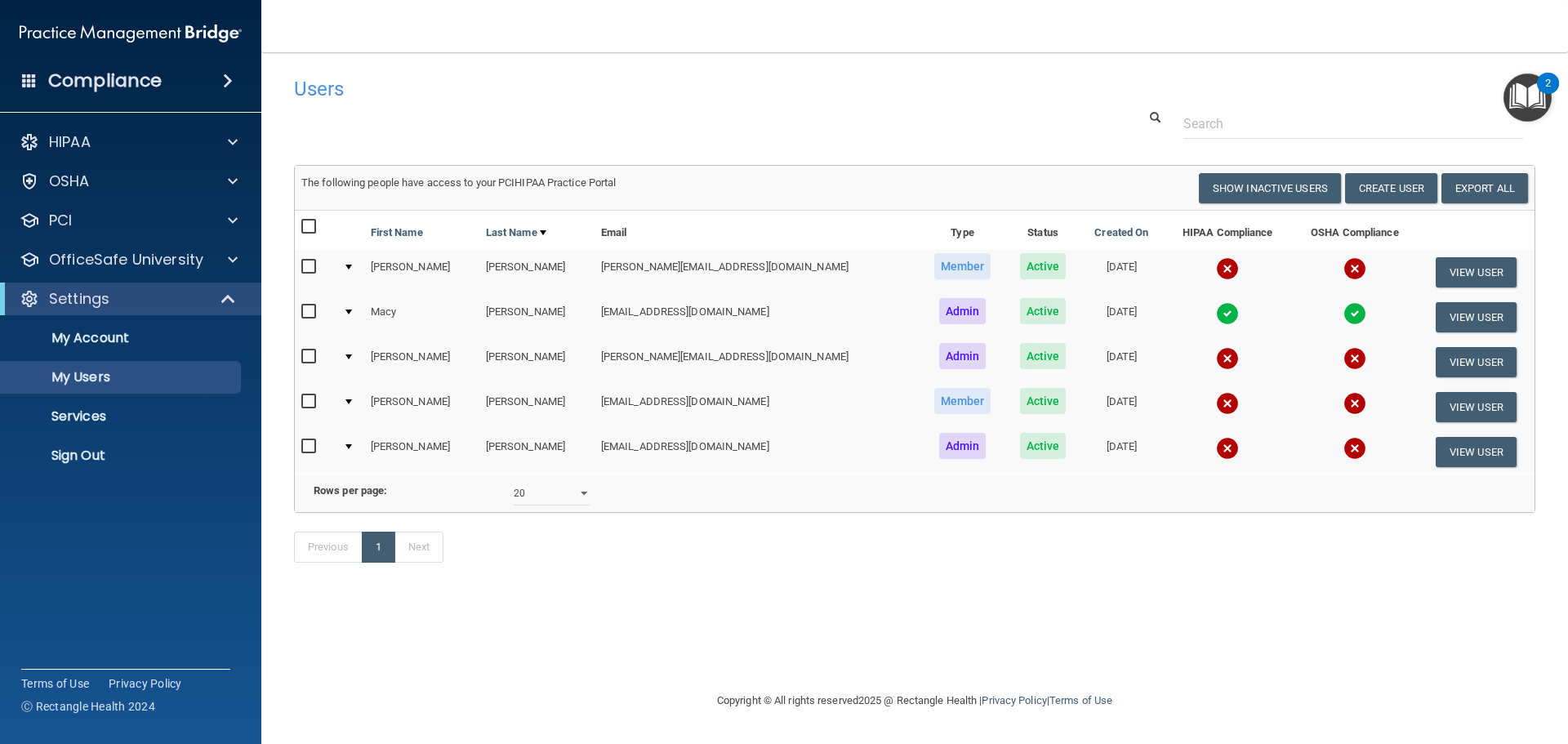
click at [300, 357] on td at bounding box center [316, 362] width 42 height 45
click at [307, 357] on input "checkbox" at bounding box center [311, 357] width 19 height 13
checkbox input "true"
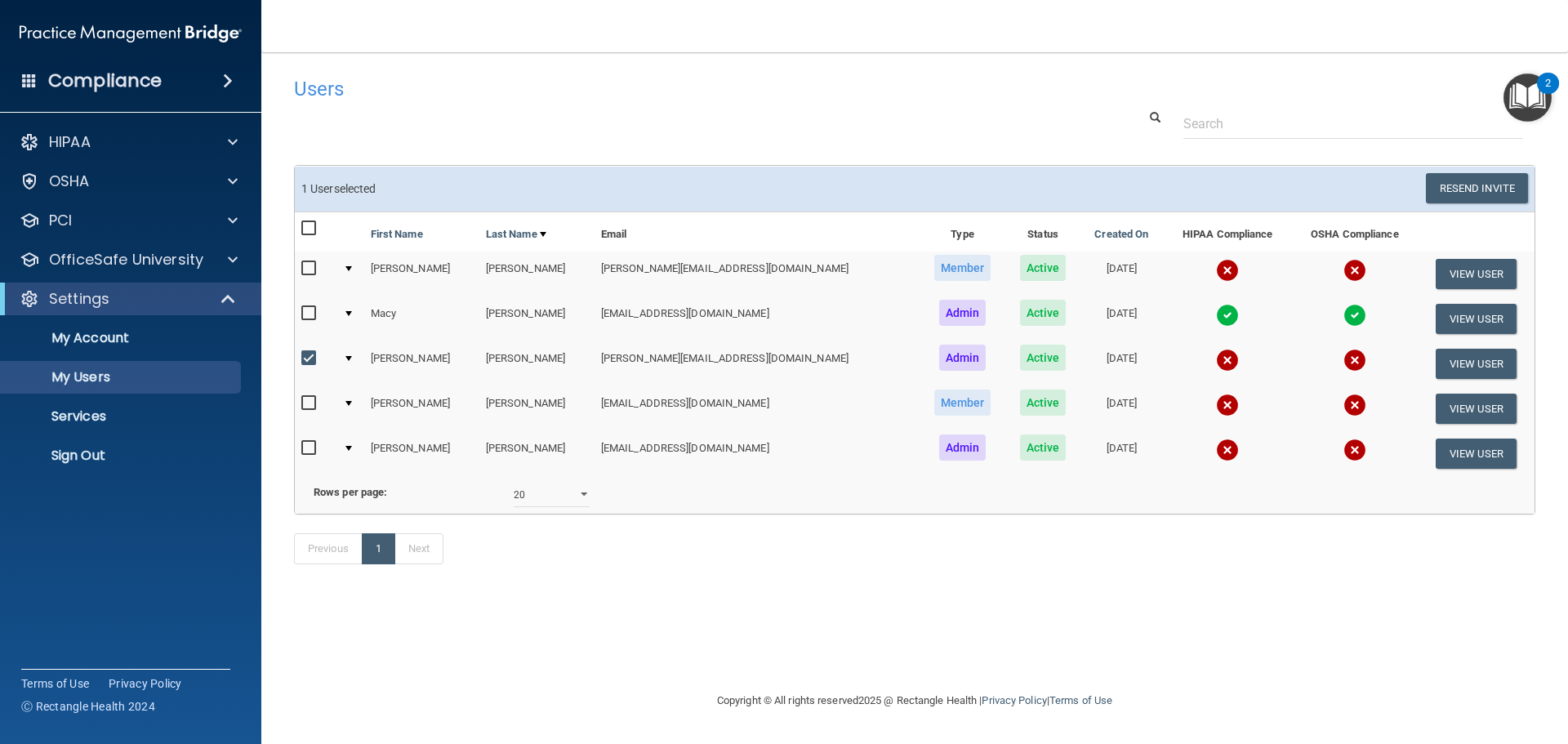
click at [352, 358] on div at bounding box center [349, 358] width 7 height 5
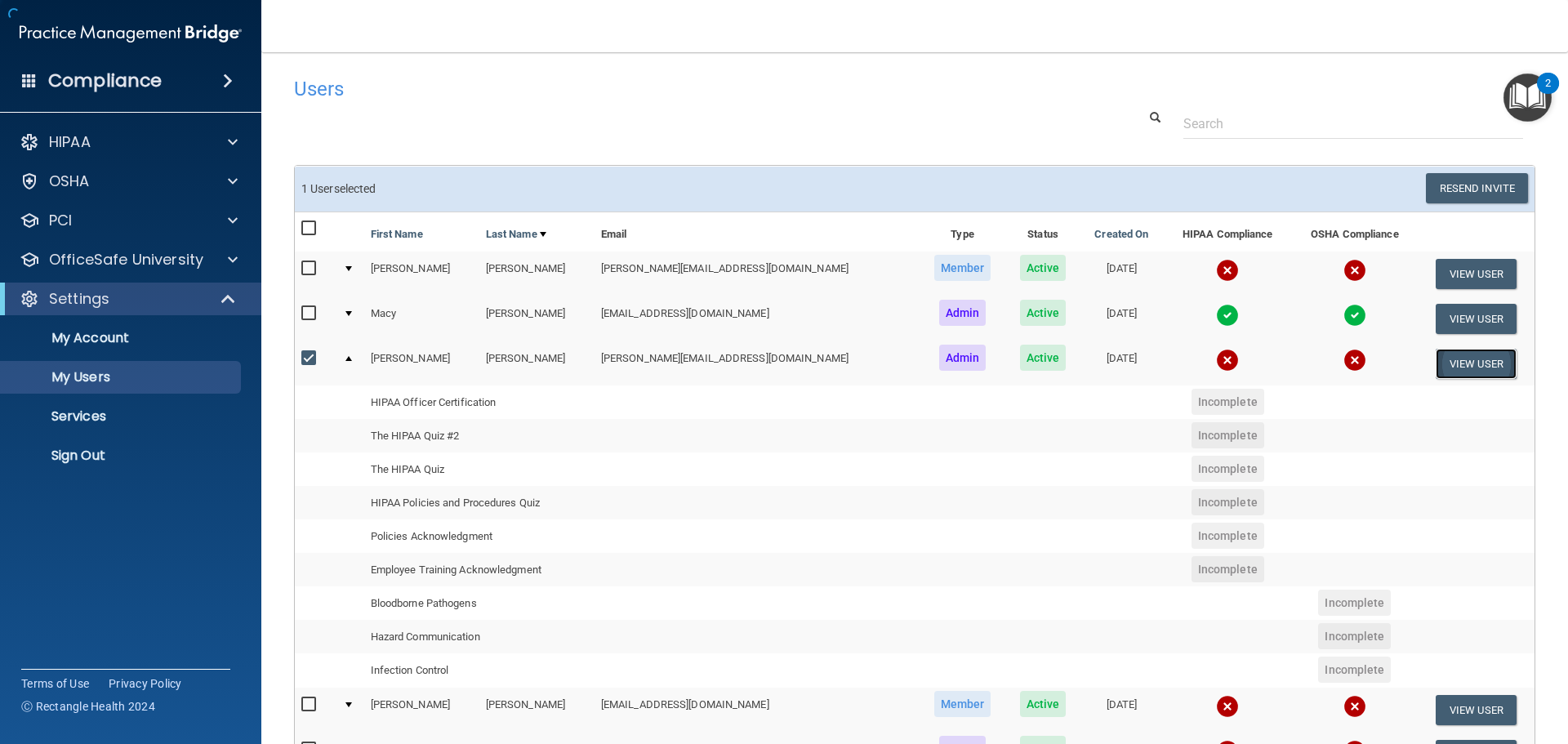
click at [1481, 362] on button "View User" at bounding box center [1476, 363] width 81 height 30
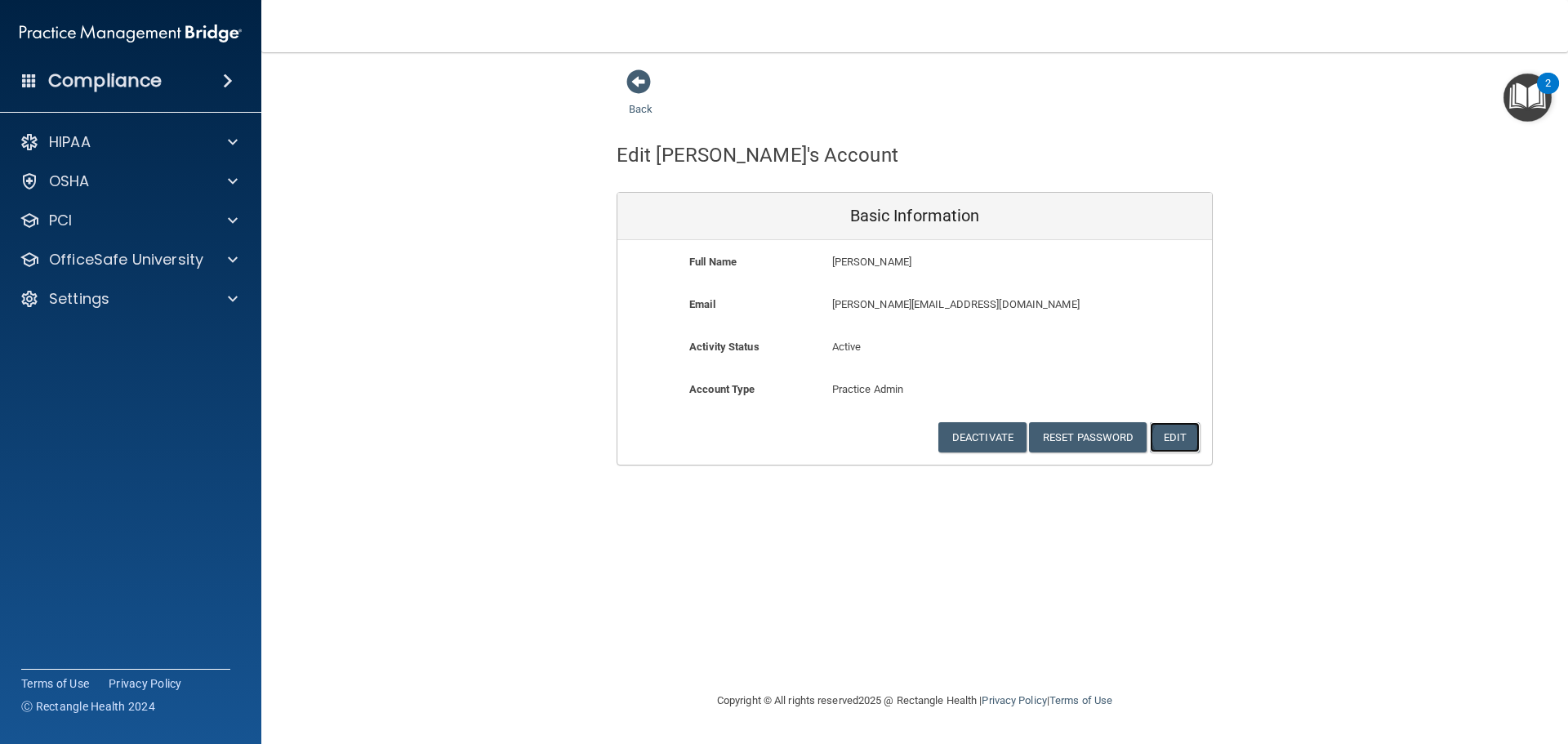
click at [1178, 442] on button "Edit" at bounding box center [1174, 437] width 50 height 30
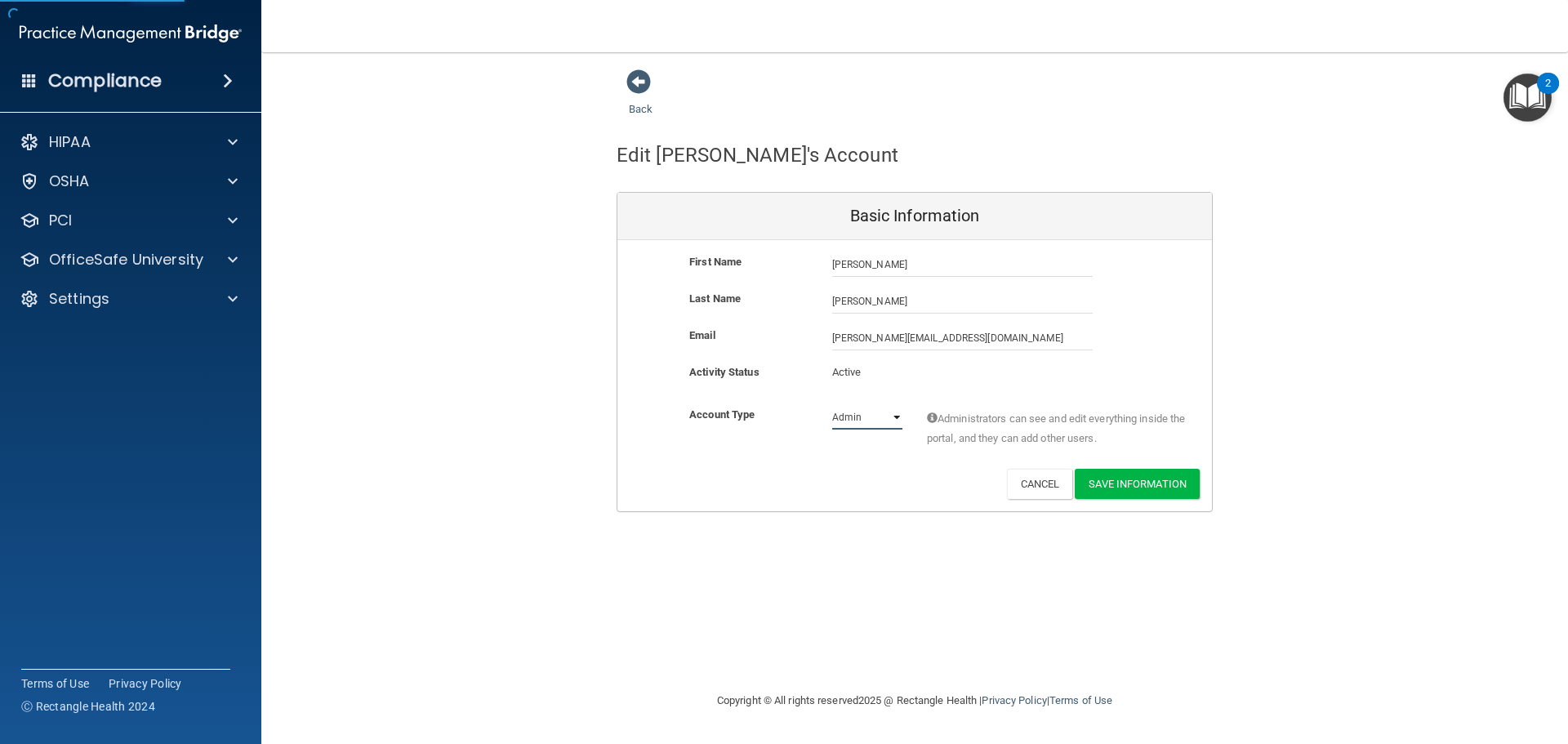
click at [877, 418] on select "Admin Member" at bounding box center [868, 418] width 71 height 25
click at [910, 520] on div "Back Edit Sarah's Account Basic Information First Name Sarah Leath Sarah Last N…" at bounding box center [915, 372] width 1242 height 606
click at [646, 92] on span at bounding box center [639, 82] width 25 height 25
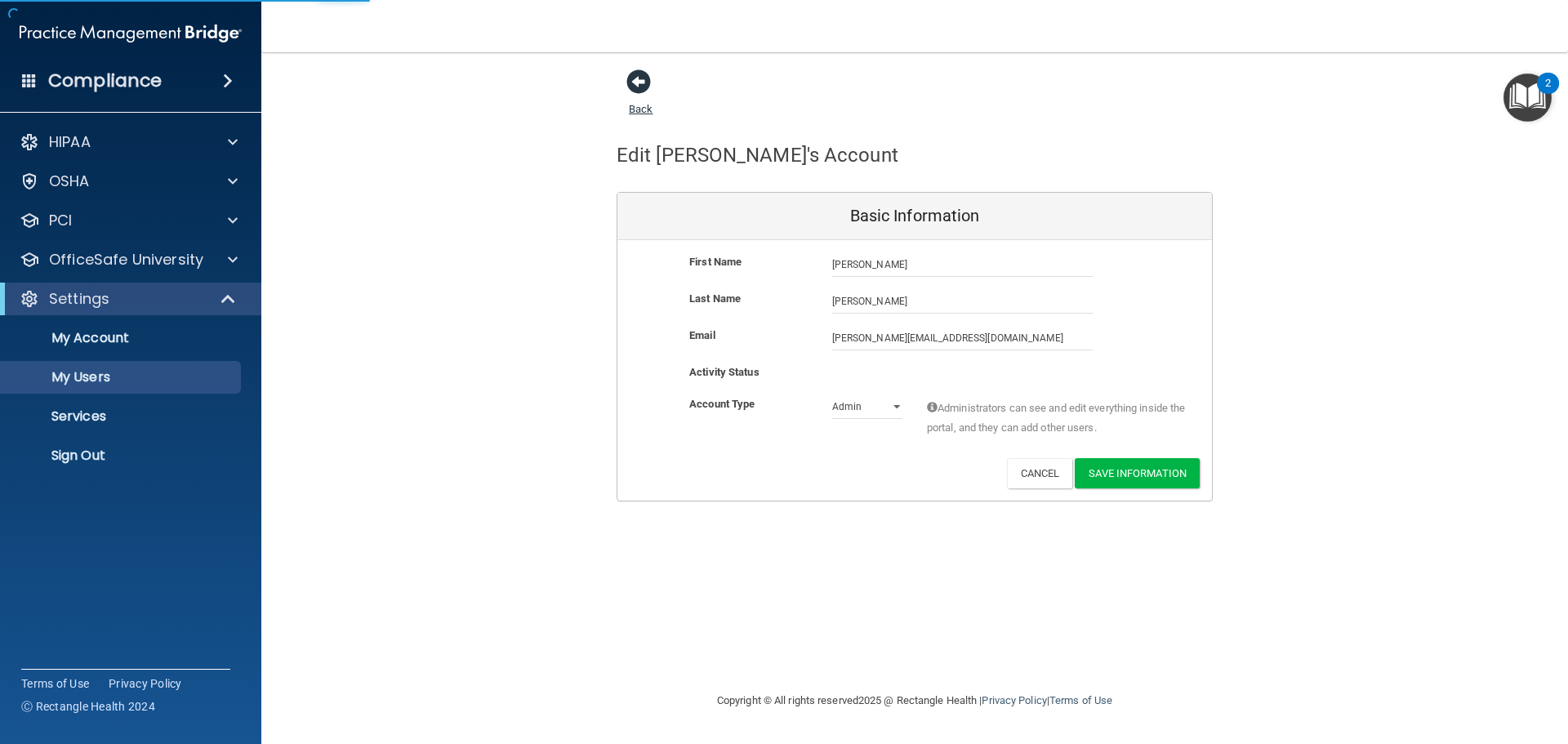
select select "20"
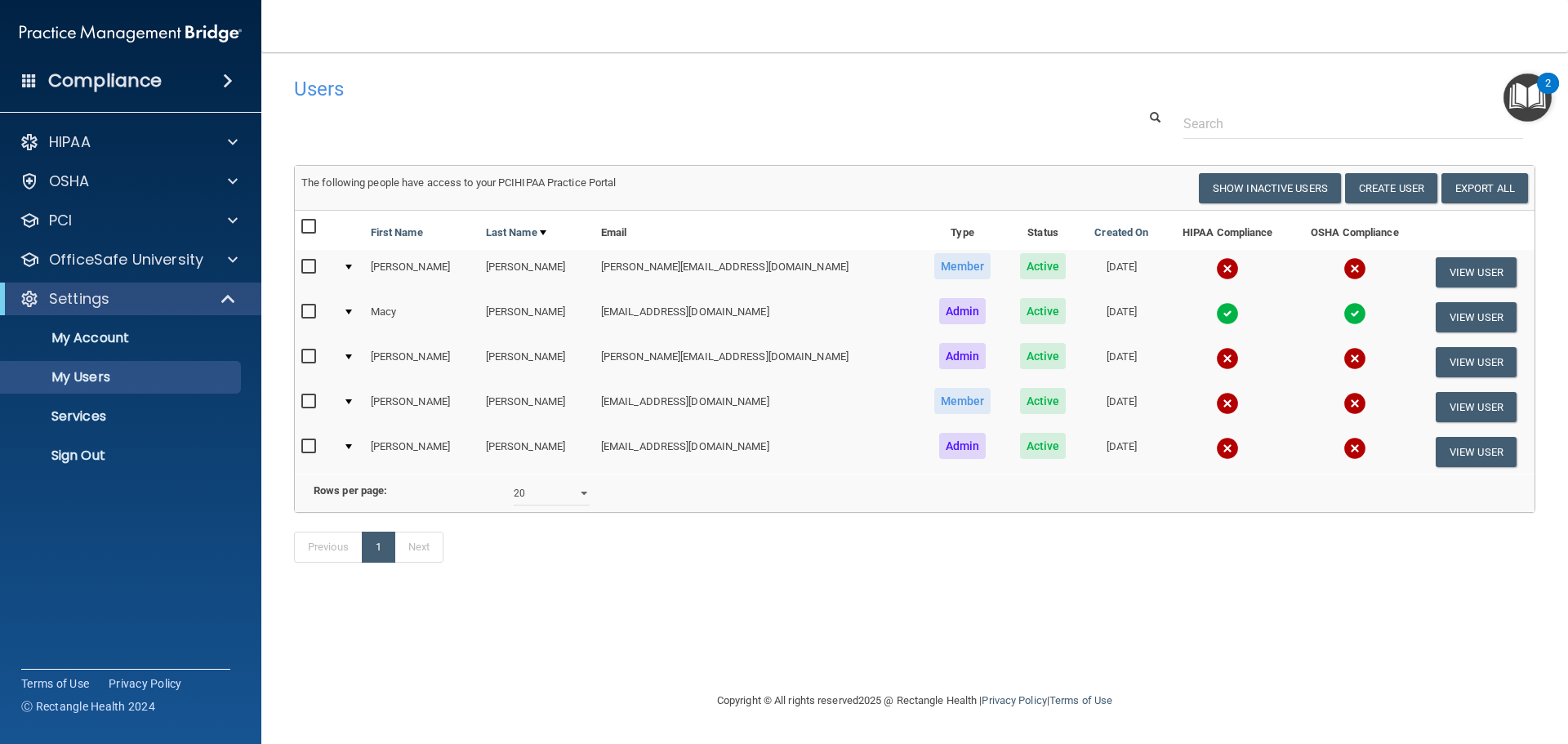
click at [308, 357] on input "checkbox" at bounding box center [311, 357] width 19 height 13
checkbox input "true"
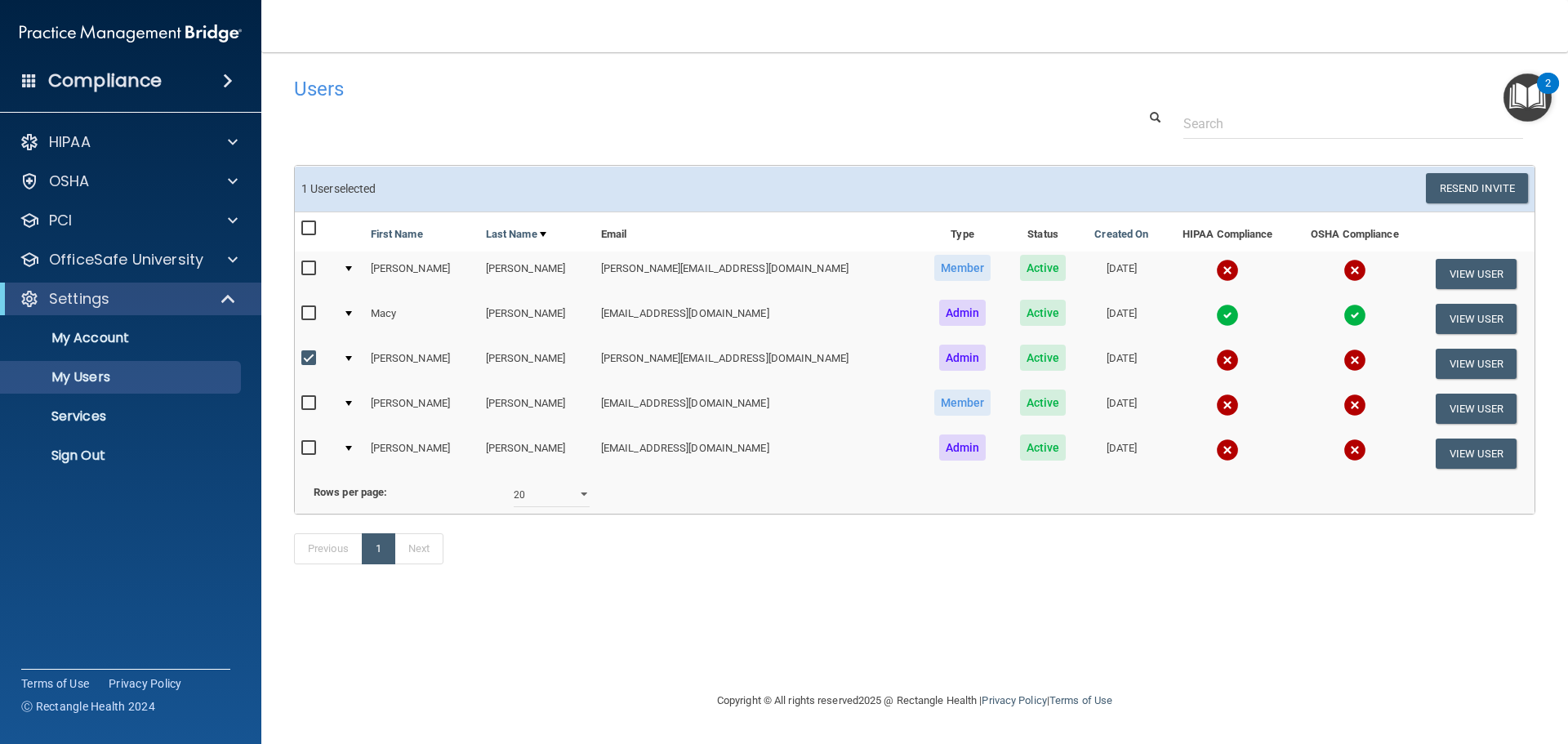
click at [354, 354] on td at bounding box center [350, 363] width 28 height 45
click at [355, 364] on td at bounding box center [350, 363] width 28 height 45
drag, startPoint x: 353, startPoint y: 359, endPoint x: 440, endPoint y: 359, distance: 87.0
click at [352, 359] on div at bounding box center [349, 358] width 7 height 5
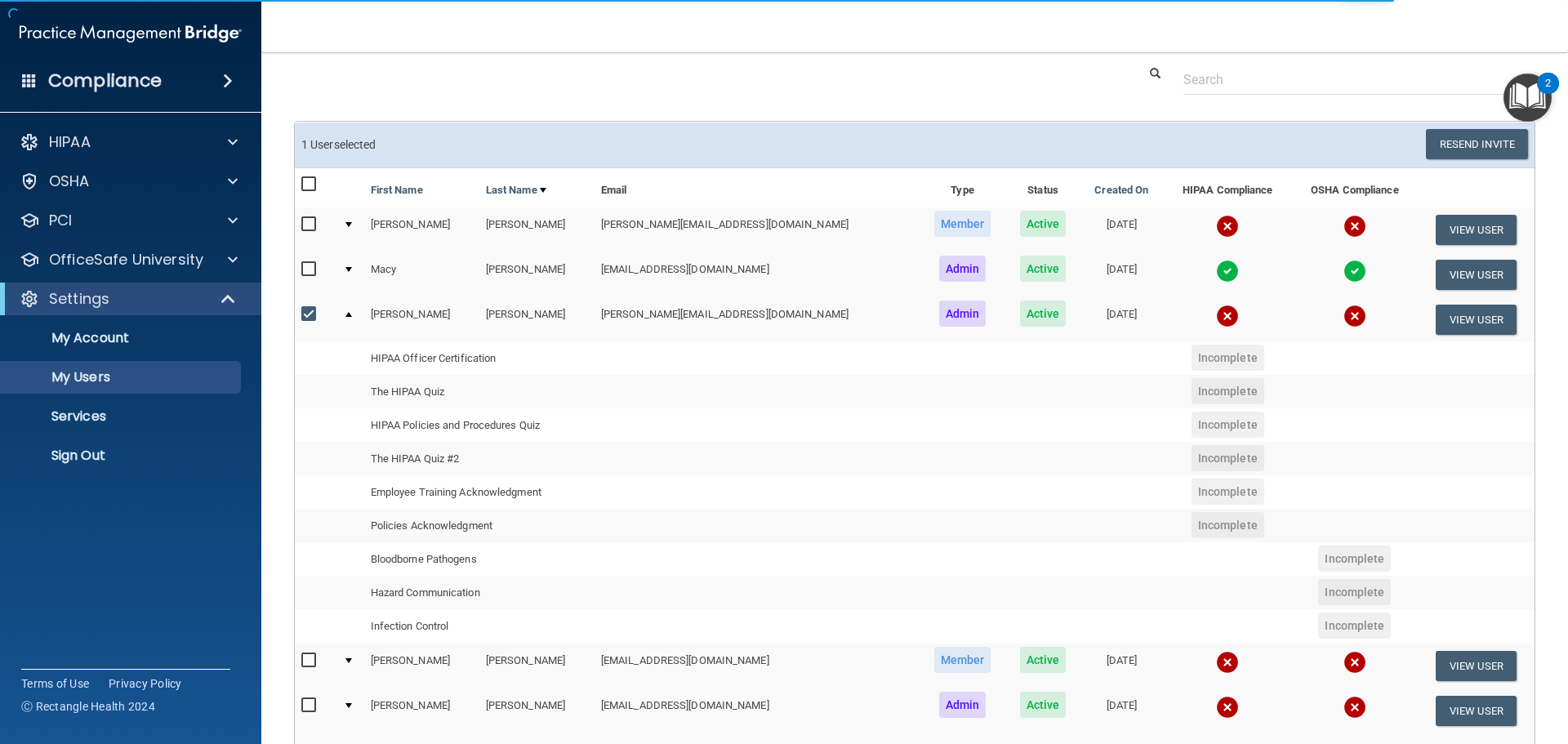
scroll to position [82, 0]
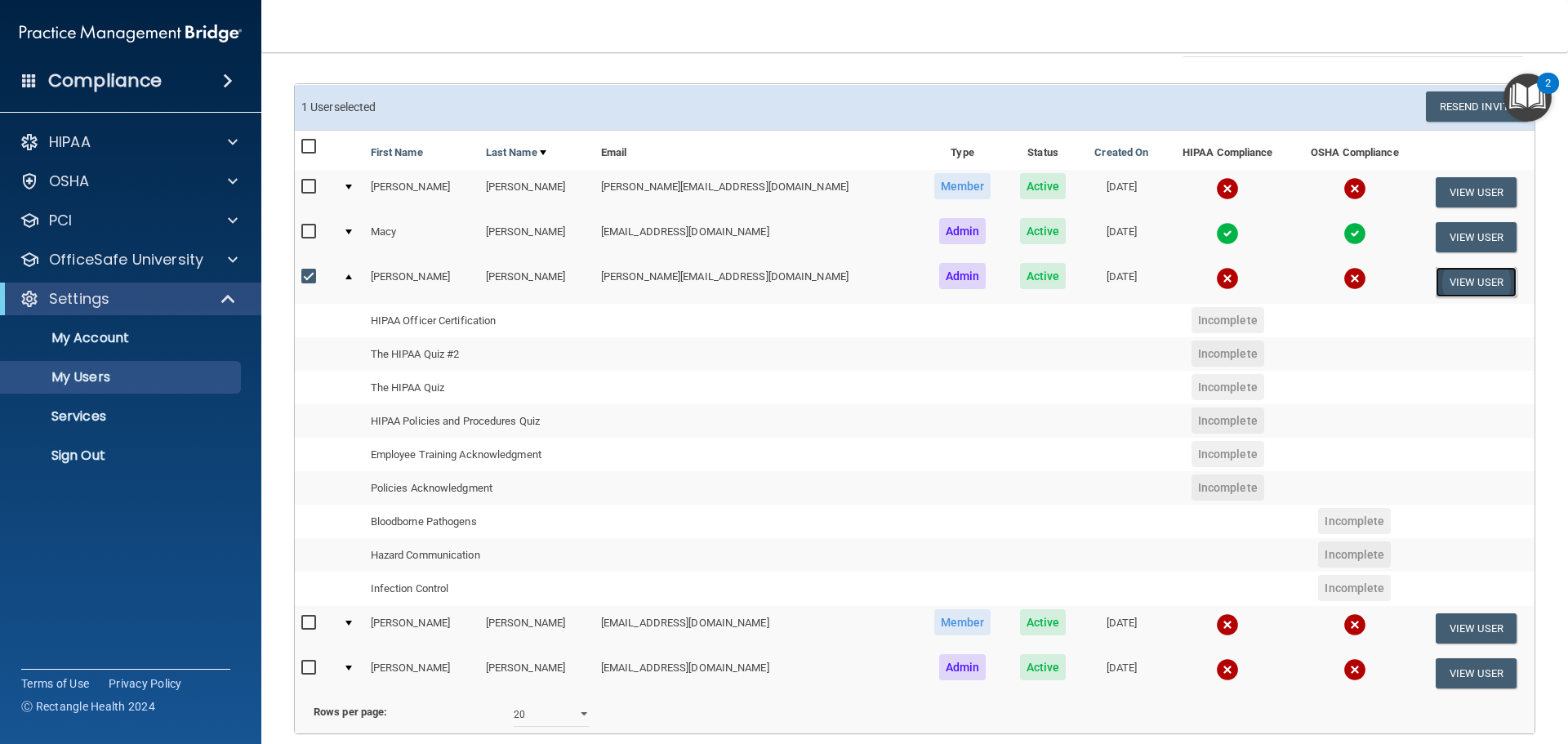
click at [1470, 278] on button "View User" at bounding box center [1476, 282] width 81 height 30
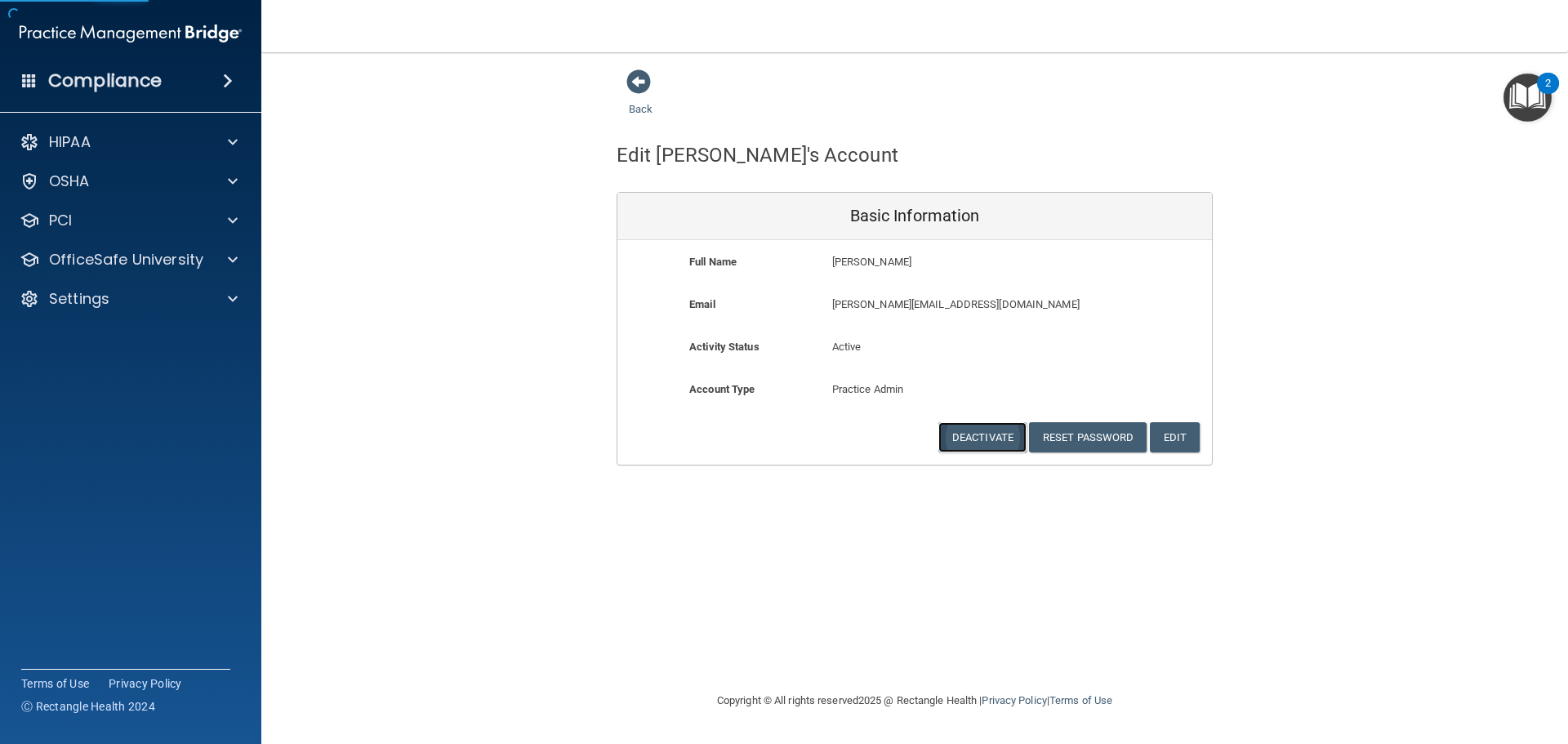
click at [974, 429] on button "Deactivate" at bounding box center [982, 437] width 89 height 30
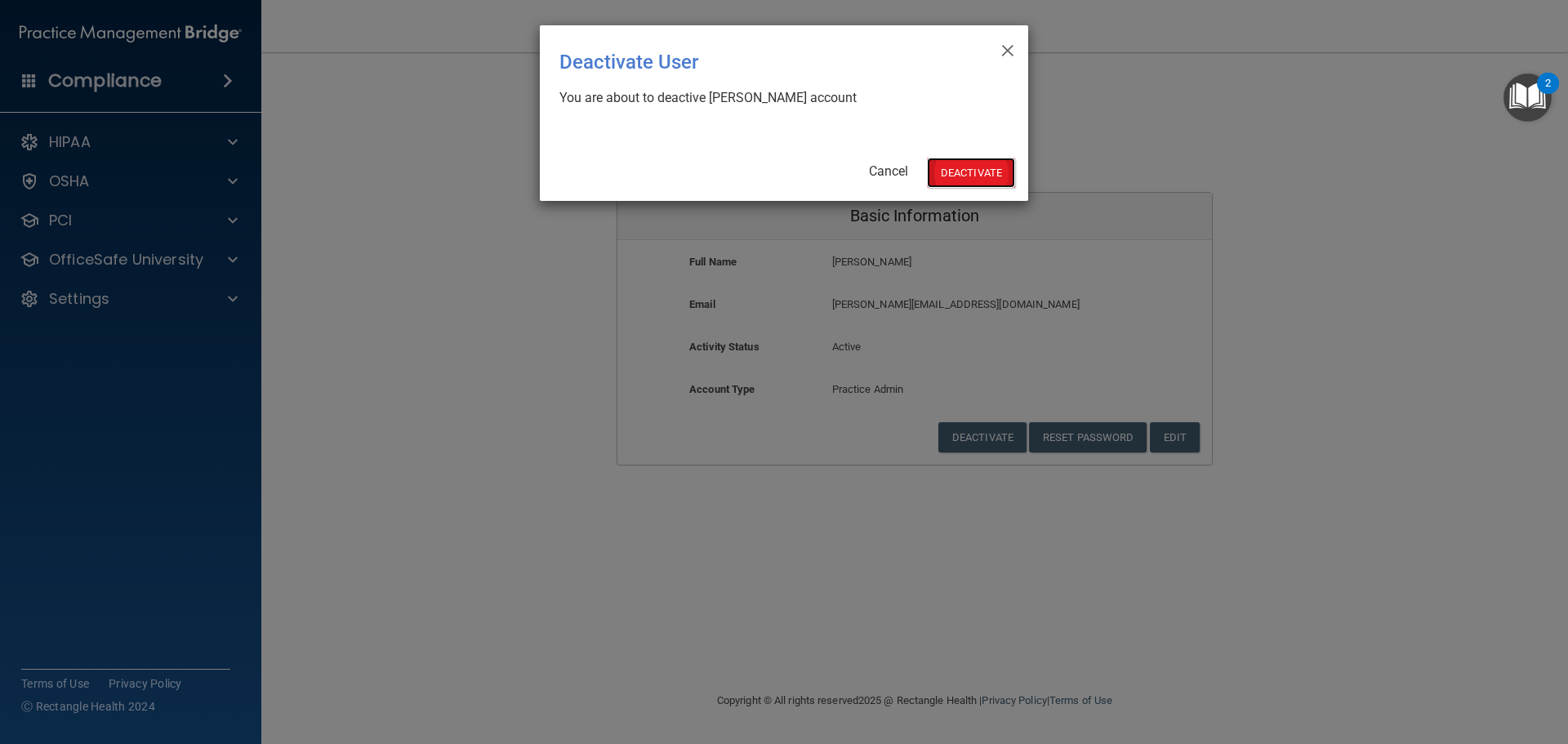
click at [957, 163] on button "Deactivate" at bounding box center [971, 172] width 89 height 30
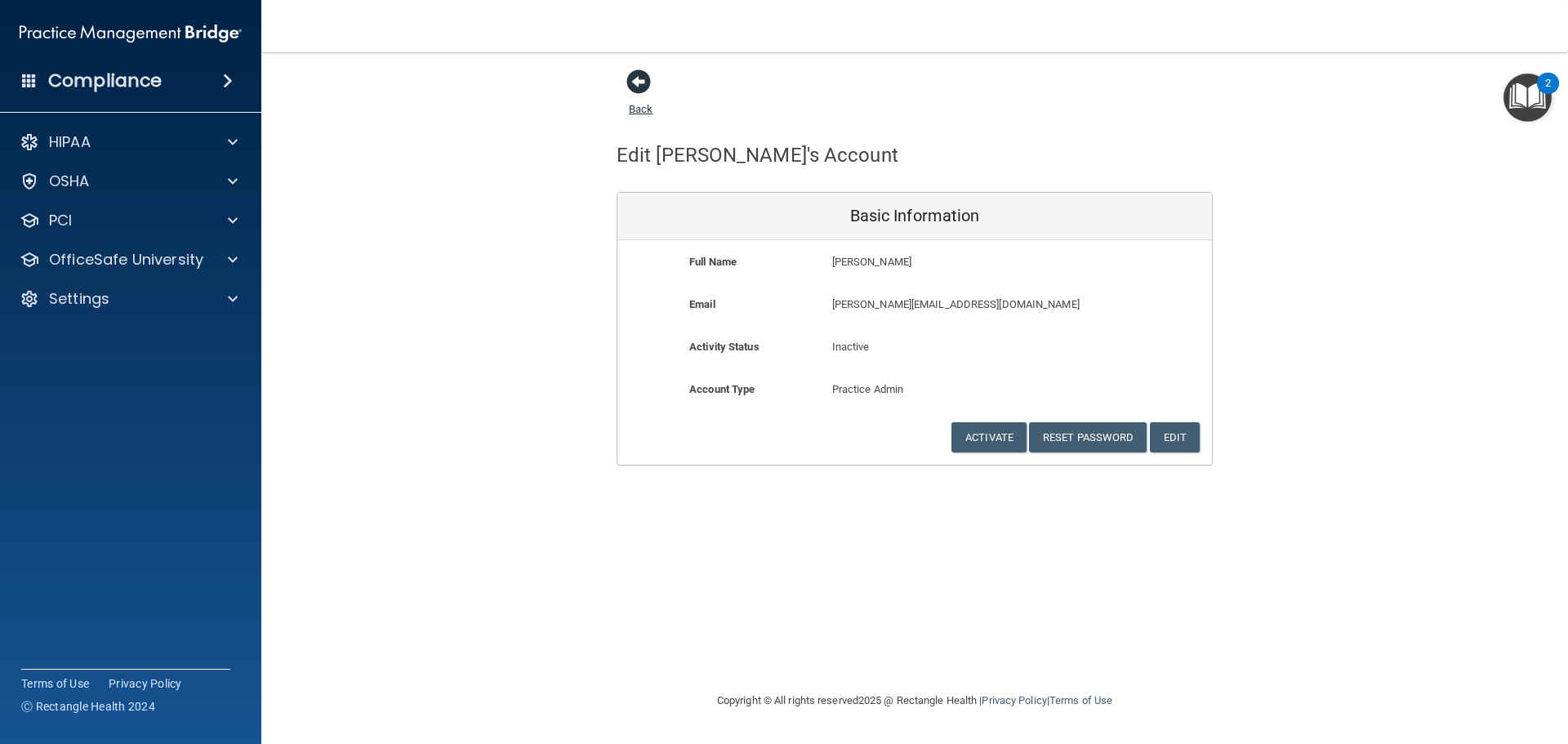
click at [634, 106] on link "Back" at bounding box center [640, 99] width 24 height 32
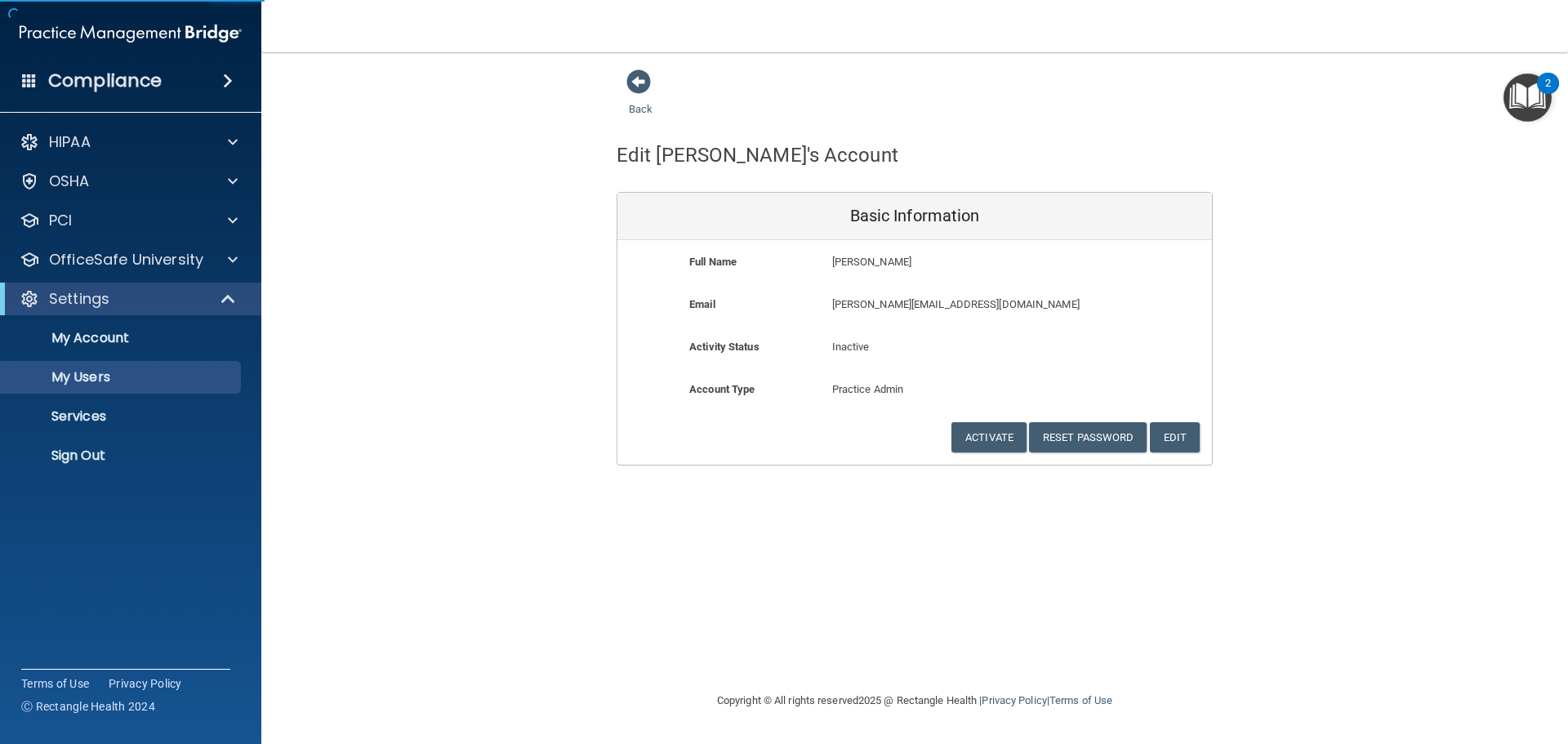
select select "20"
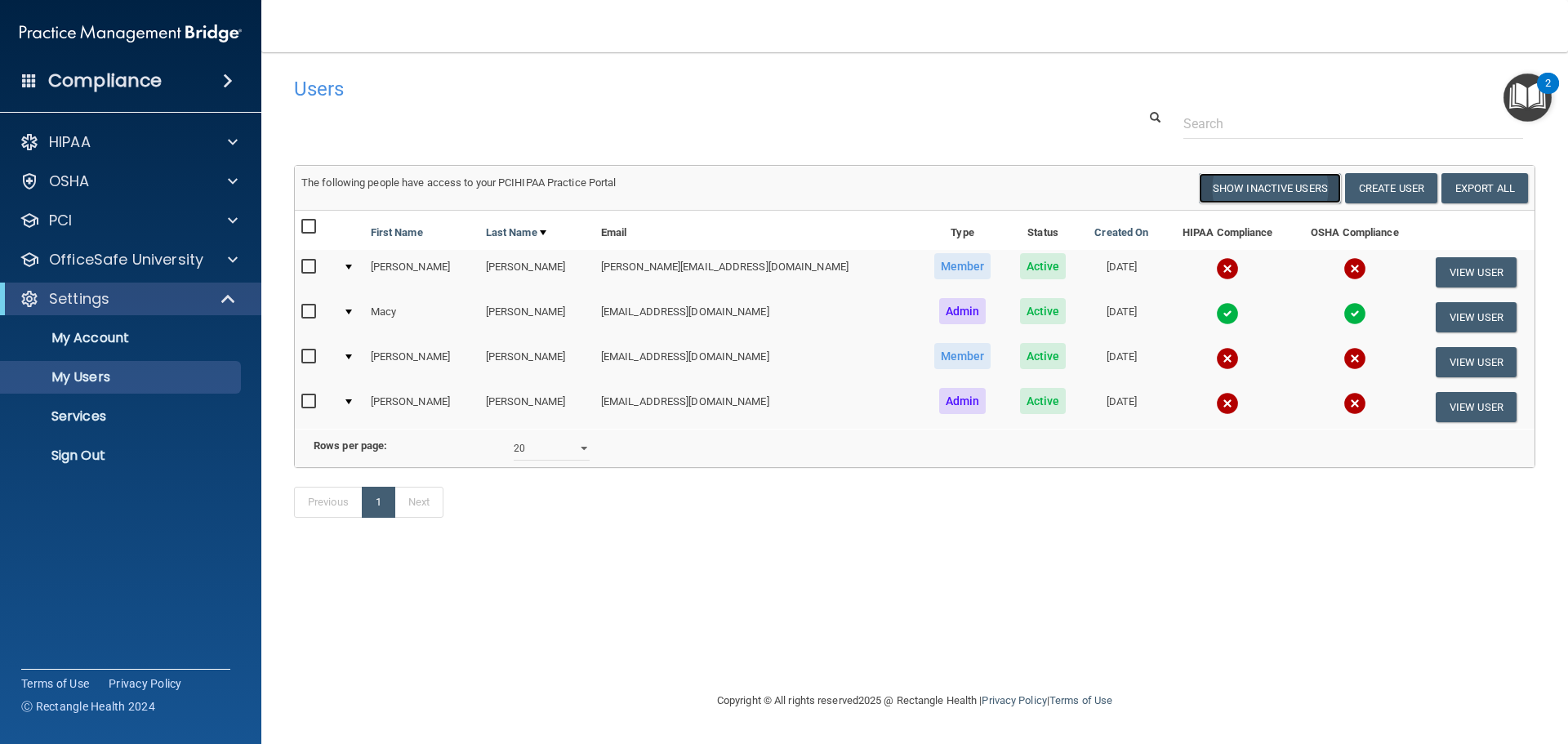
click at [1295, 185] on button "Show Inactive Users" at bounding box center [1269, 188] width 142 height 30
select select "20"
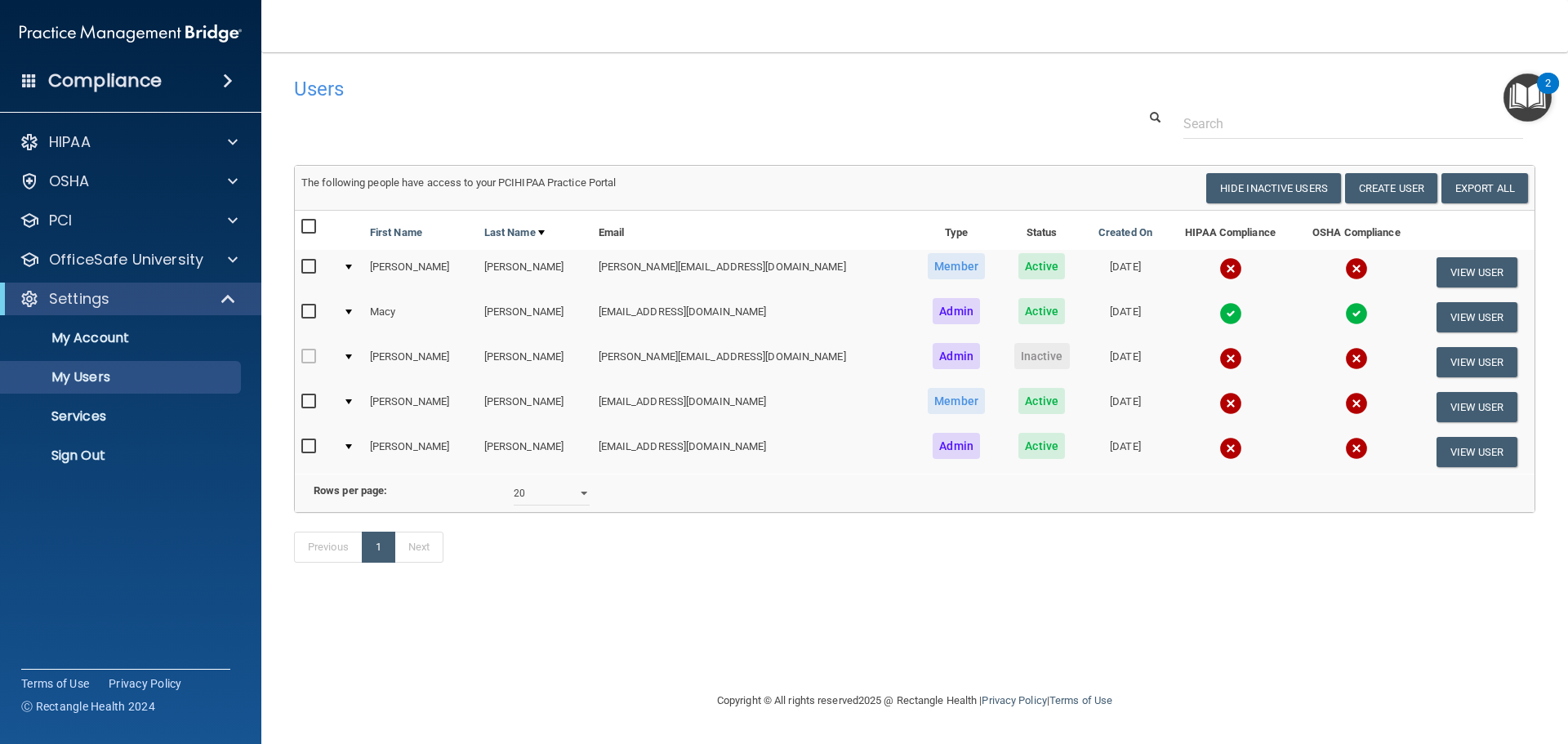
click at [1277, 171] on td "The following people have access to your PCIHIPAA Practice Portal Resend Invite…" at bounding box center [915, 189] width 1240 height 44
click at [1278, 184] on button "Hide Inactive Users" at bounding box center [1274, 188] width 134 height 30
select select "20"
